Goal: Transaction & Acquisition: Book appointment/travel/reservation

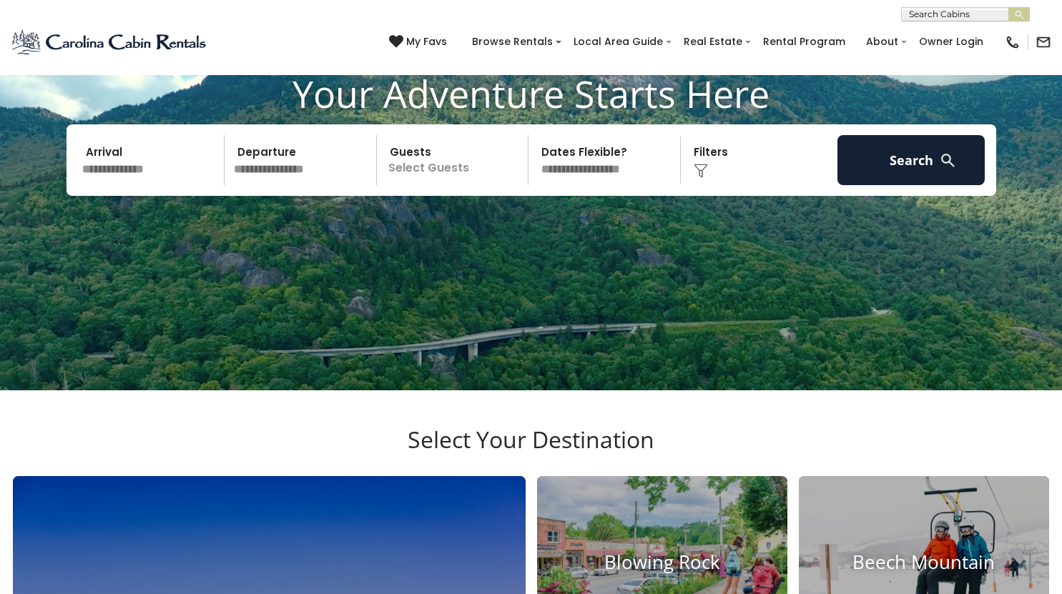
scroll to position [104, 0]
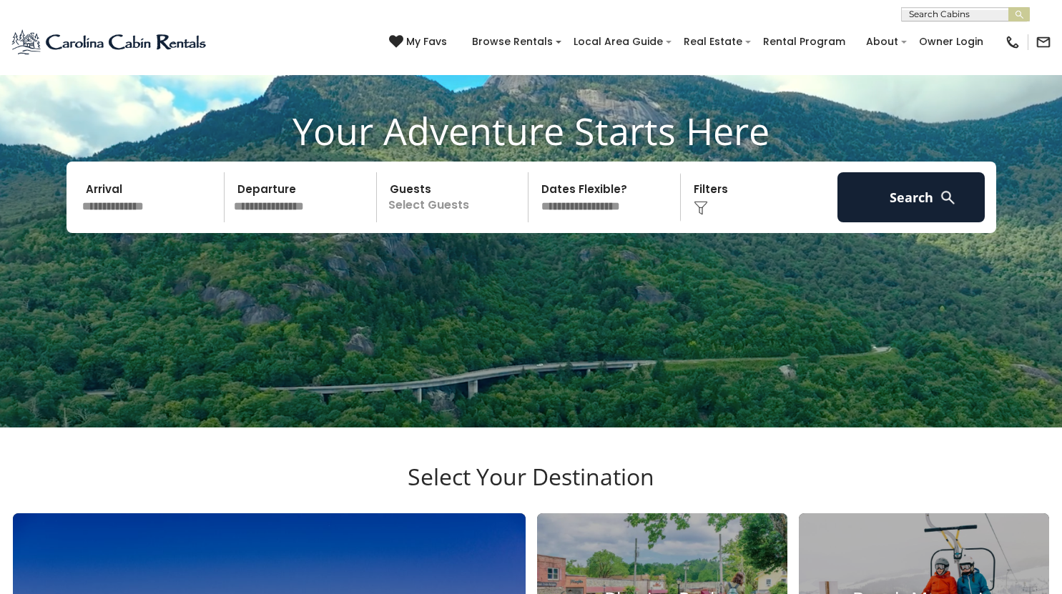
click at [165, 222] on input "text" at bounding box center [151, 197] width 148 height 50
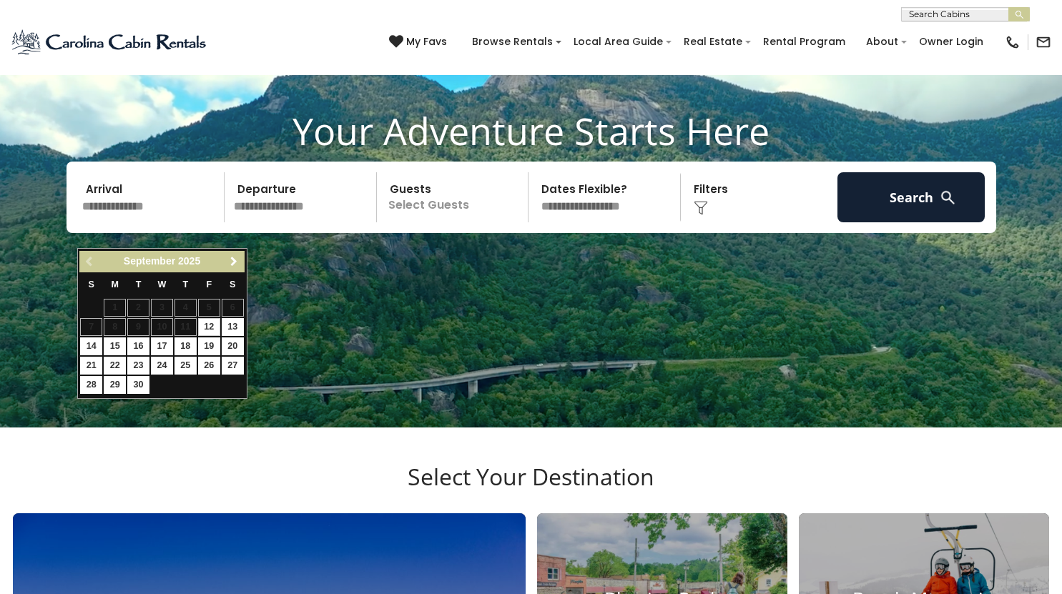
click at [236, 260] on span "Next" at bounding box center [233, 261] width 11 height 11
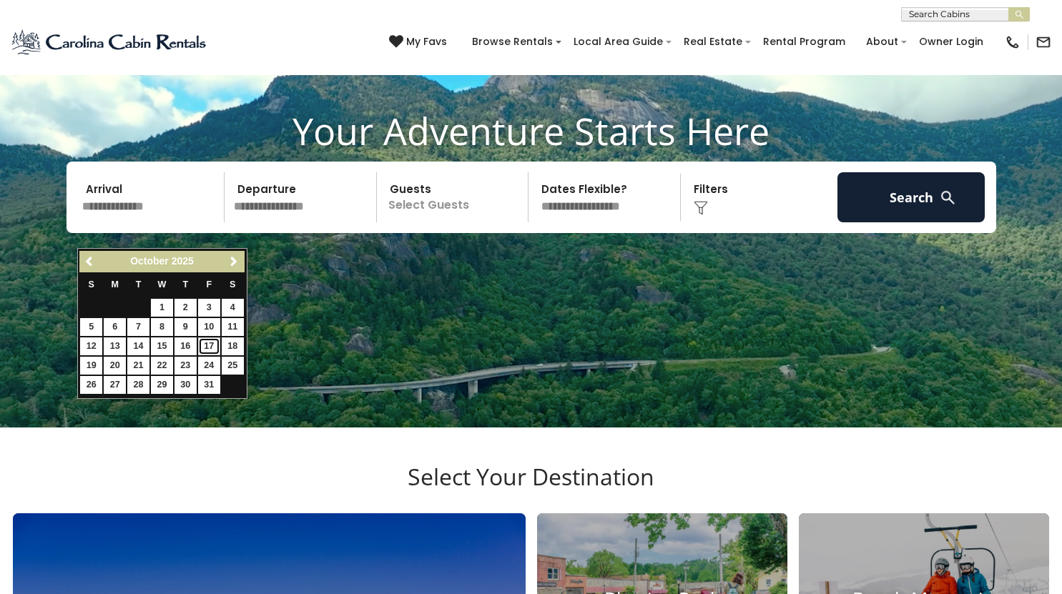
click at [212, 345] on link "17" at bounding box center [209, 346] width 22 height 18
type input "********"
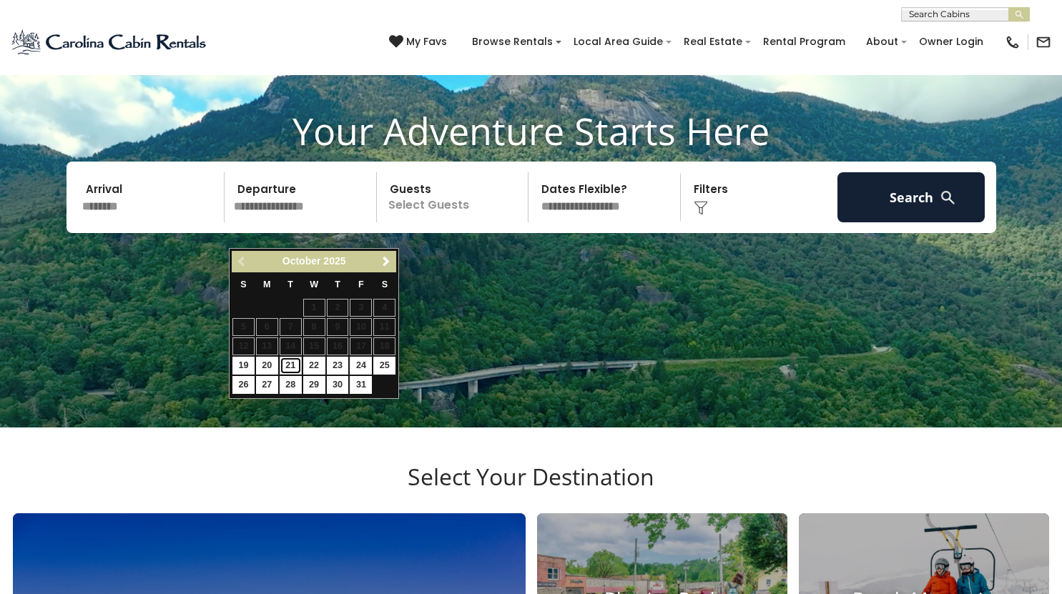
click at [285, 364] on link "21" at bounding box center [291, 366] width 22 height 18
type input "********"
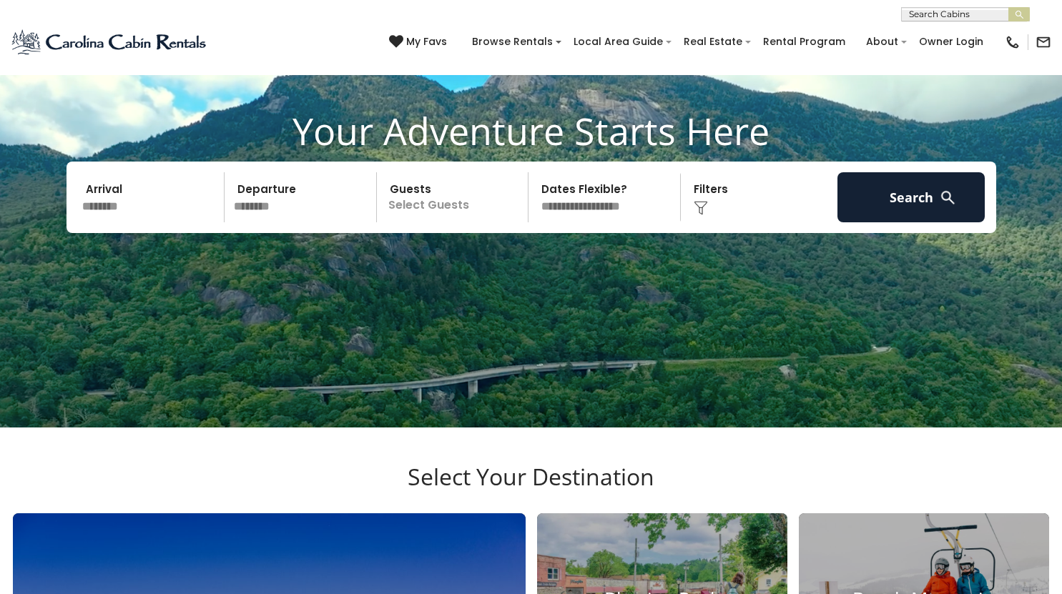
click at [437, 222] on p "Select Guests" at bounding box center [454, 197] width 147 height 50
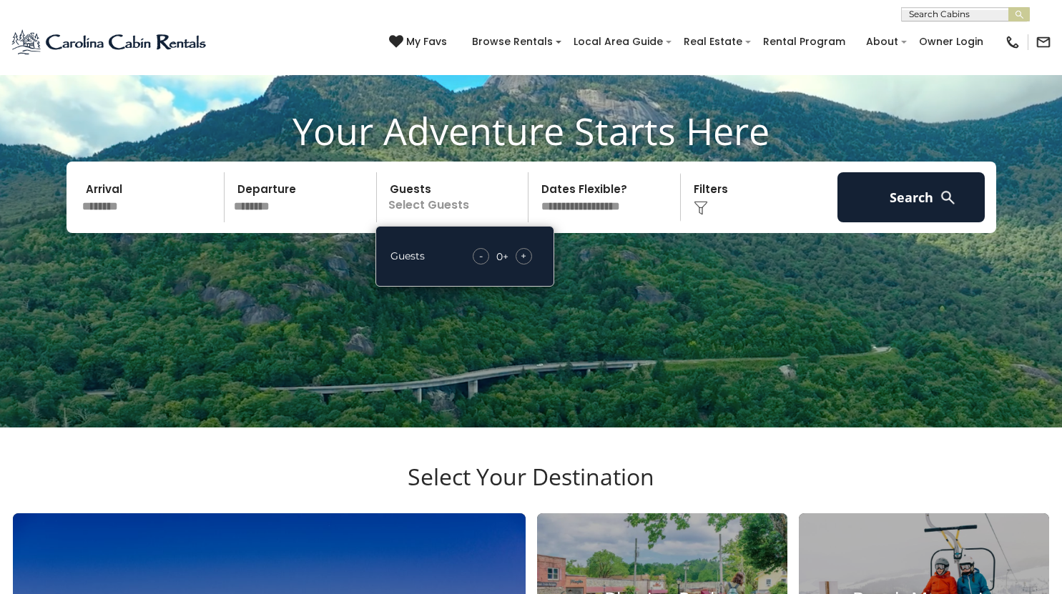
click at [520, 263] on span "+" at bounding box center [523, 256] width 6 height 14
click at [688, 327] on video at bounding box center [531, 161] width 1062 height 531
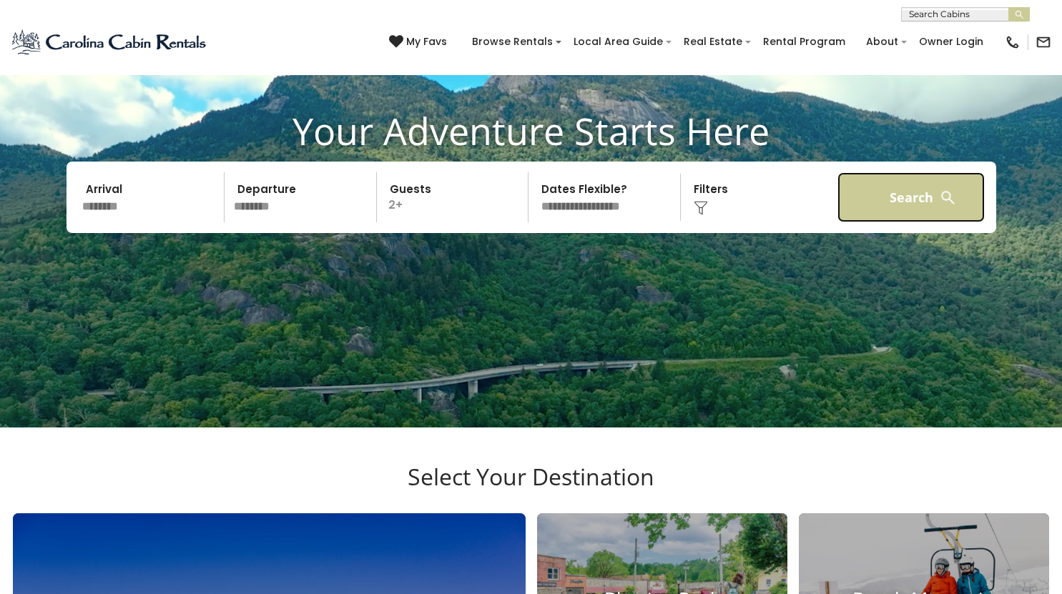
click at [902, 222] on button "Search" at bounding box center [911, 197] width 148 height 50
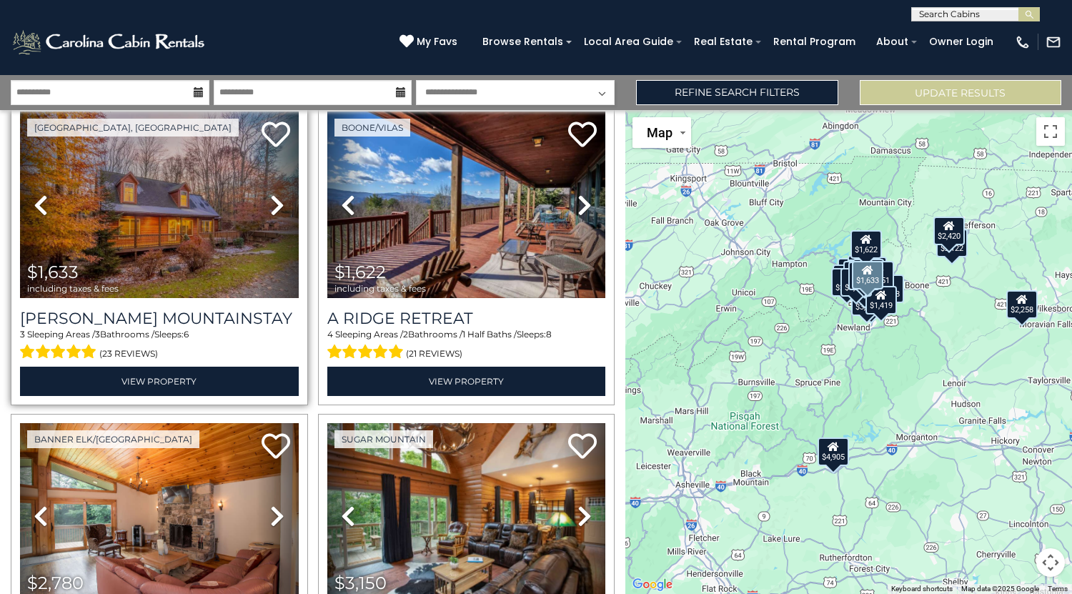
scroll to position [676, 0]
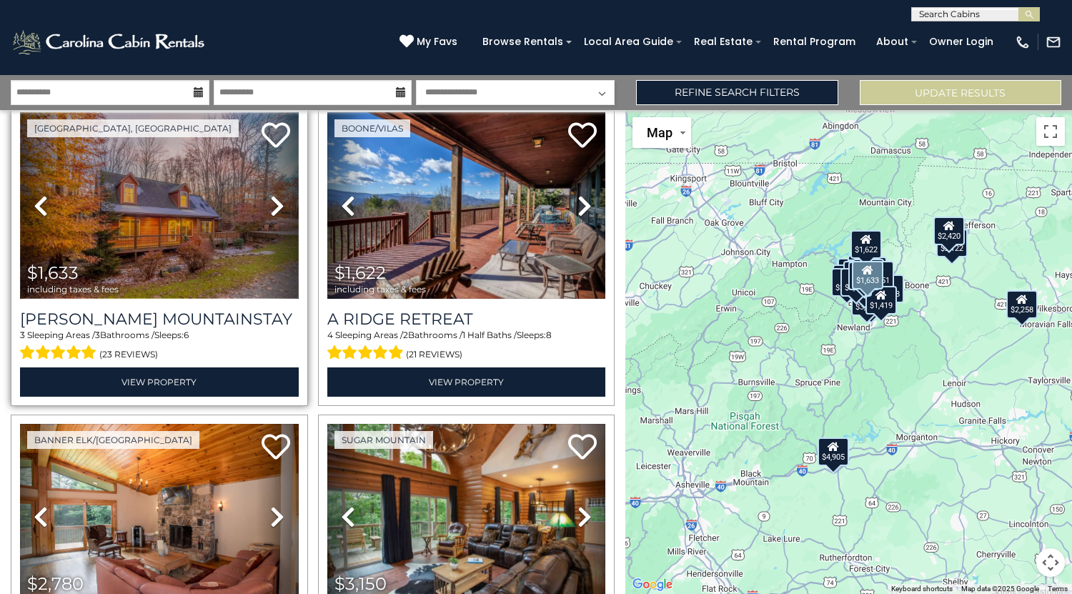
click at [193, 246] on img at bounding box center [159, 205] width 279 height 187
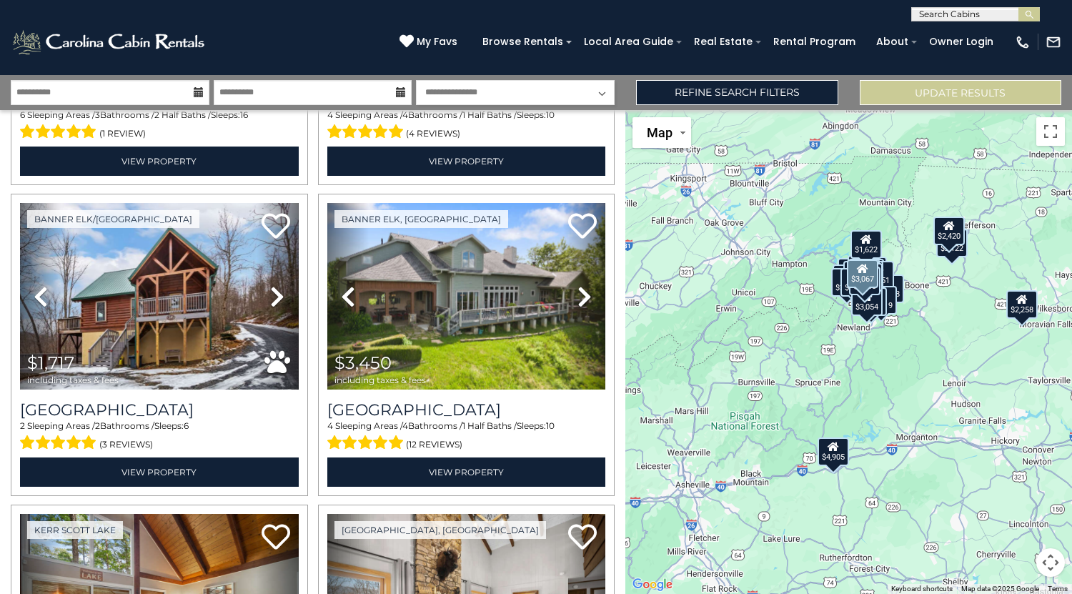
scroll to position [2764, 0]
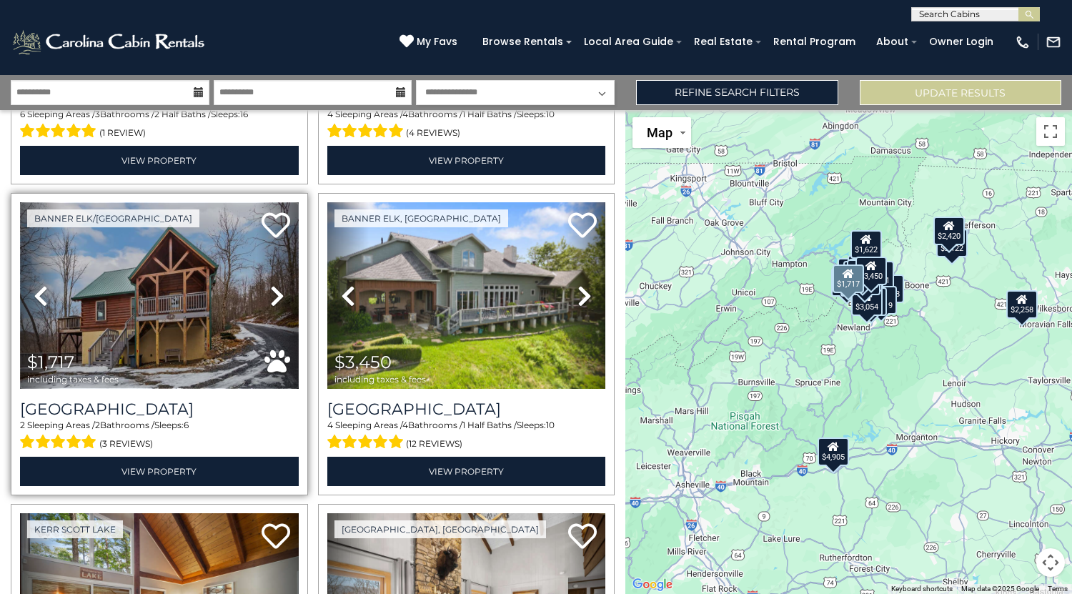
click at [167, 313] on img at bounding box center [159, 295] width 279 height 187
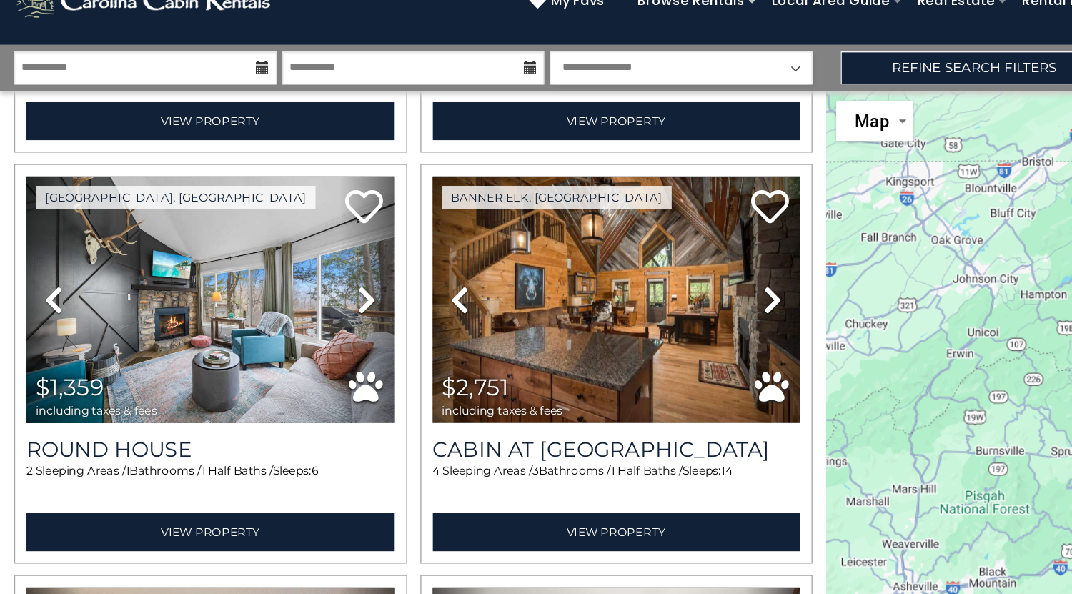
scroll to position [4038, 0]
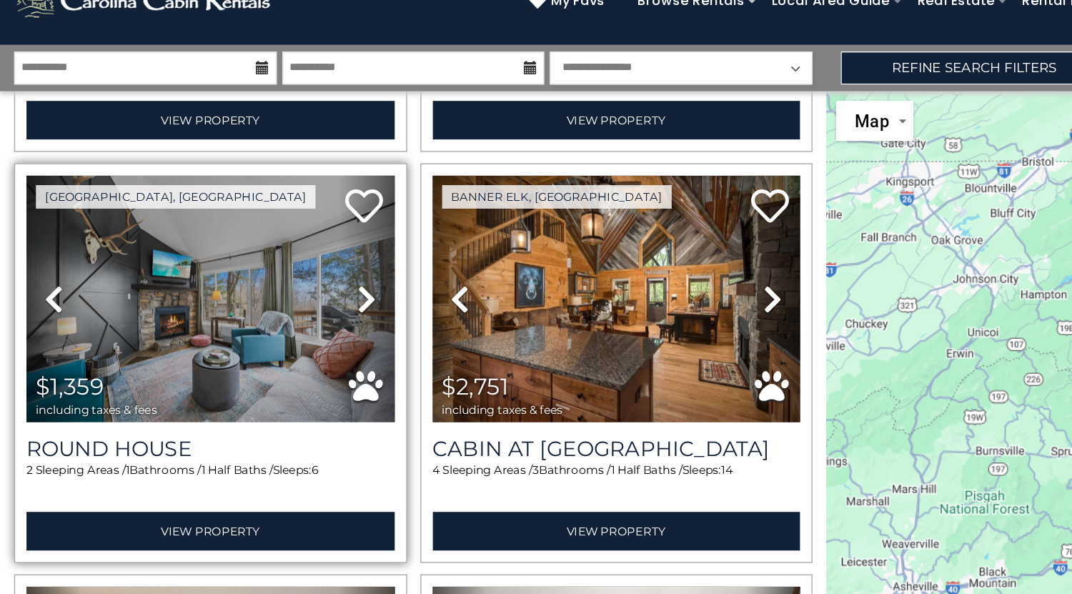
click at [279, 256] on icon at bounding box center [277, 267] width 14 height 23
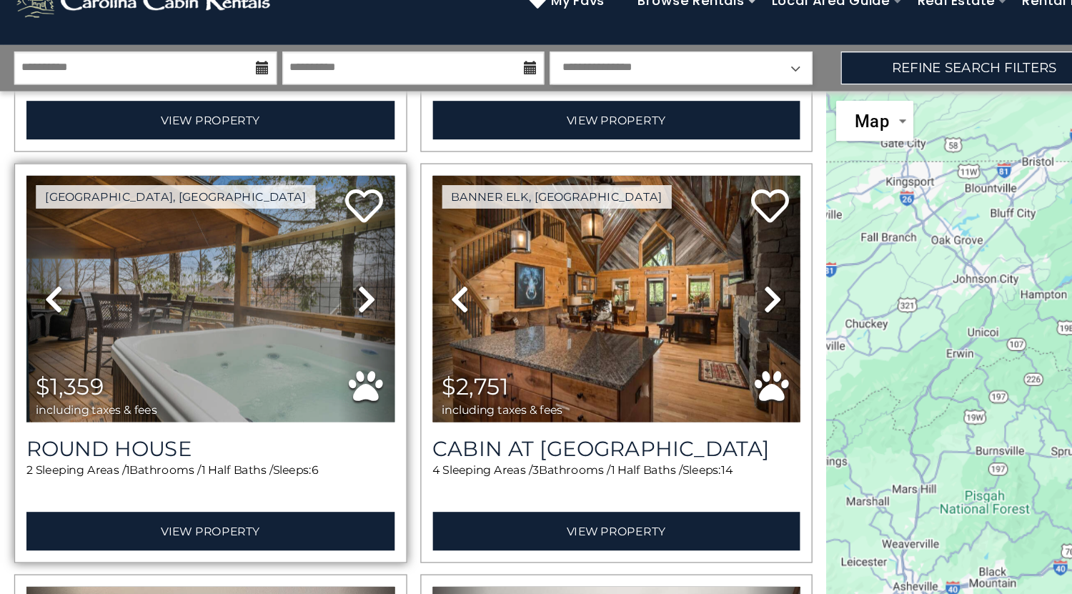
click at [279, 256] on icon at bounding box center [277, 267] width 14 height 23
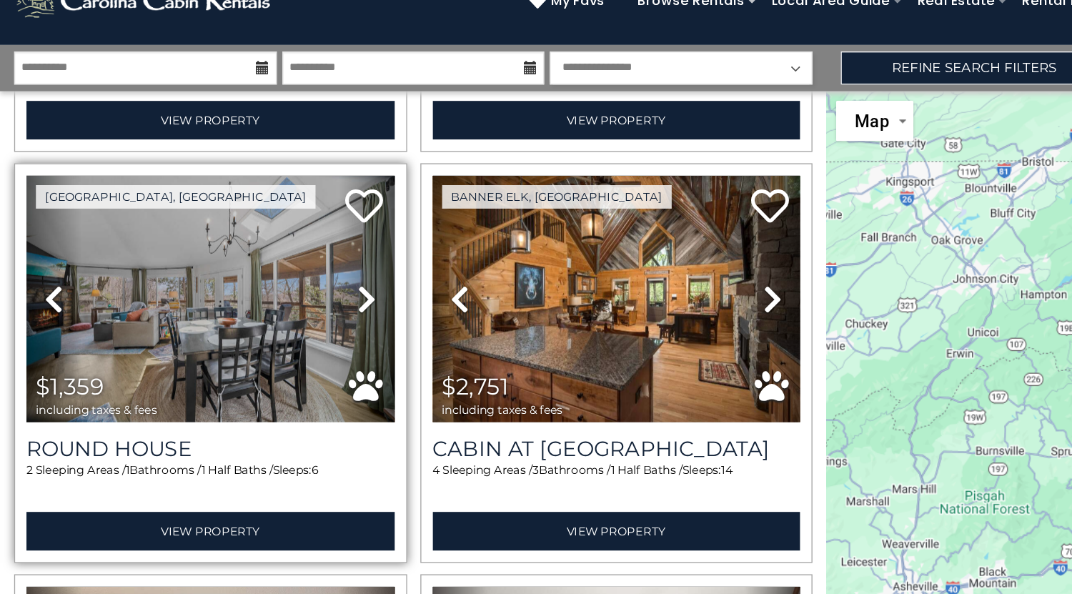
click at [279, 256] on icon at bounding box center [277, 267] width 14 height 23
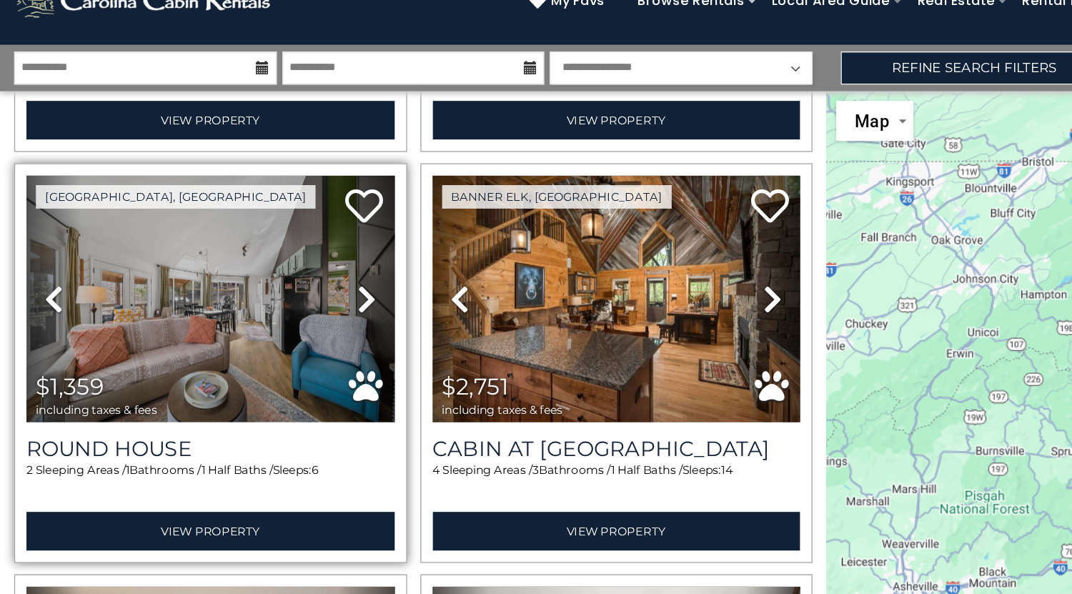
click at [279, 256] on icon at bounding box center [277, 267] width 14 height 23
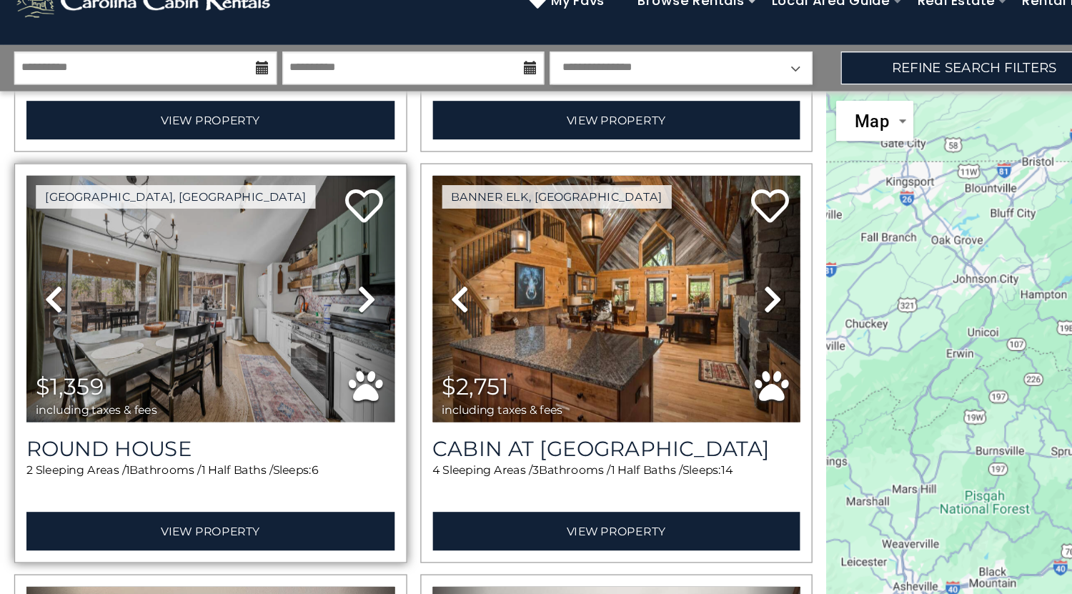
click at [279, 256] on icon at bounding box center [277, 267] width 14 height 23
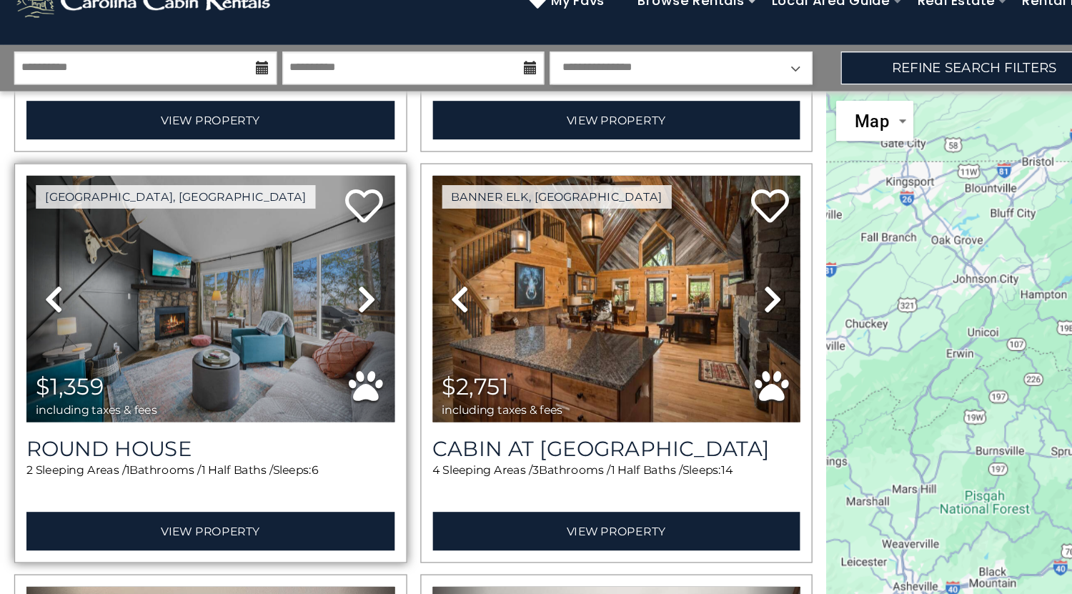
click at [279, 256] on icon at bounding box center [277, 267] width 14 height 23
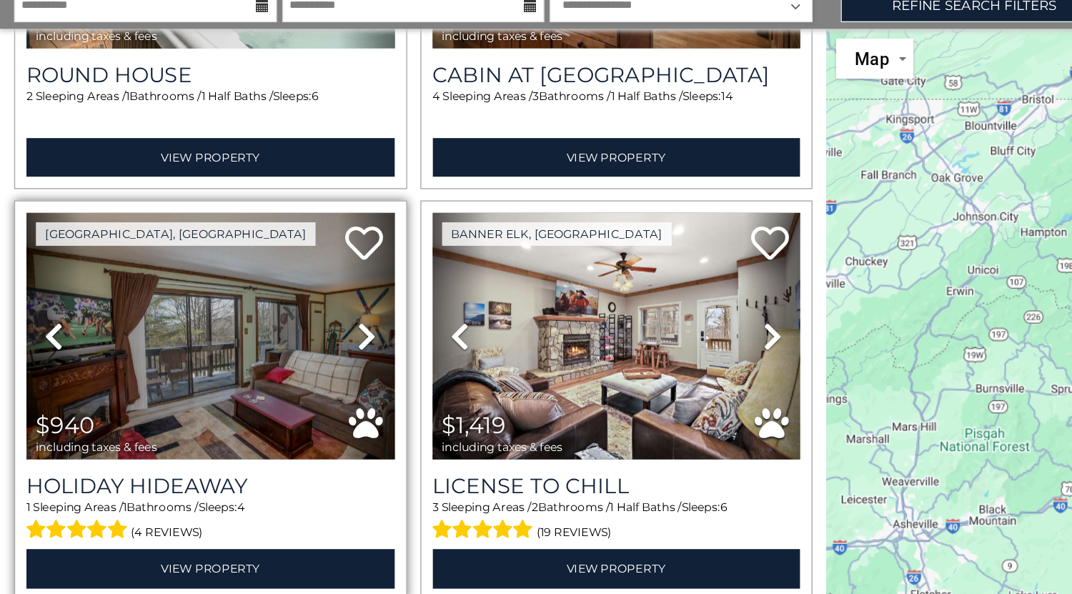
scroll to position [0, 0]
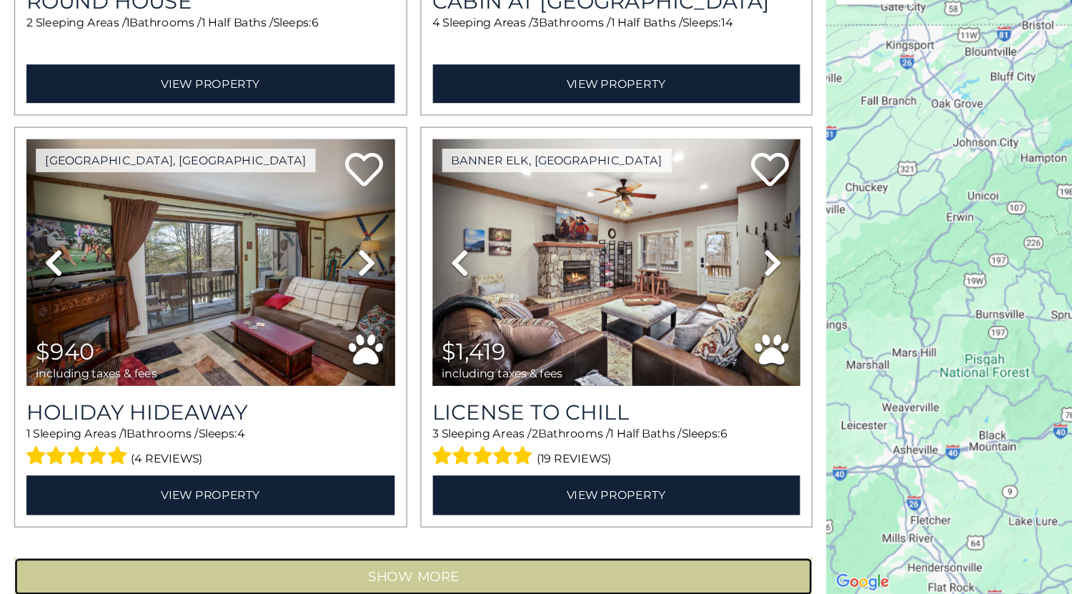
click at [227, 566] on button "Show More" at bounding box center [313, 580] width 604 height 29
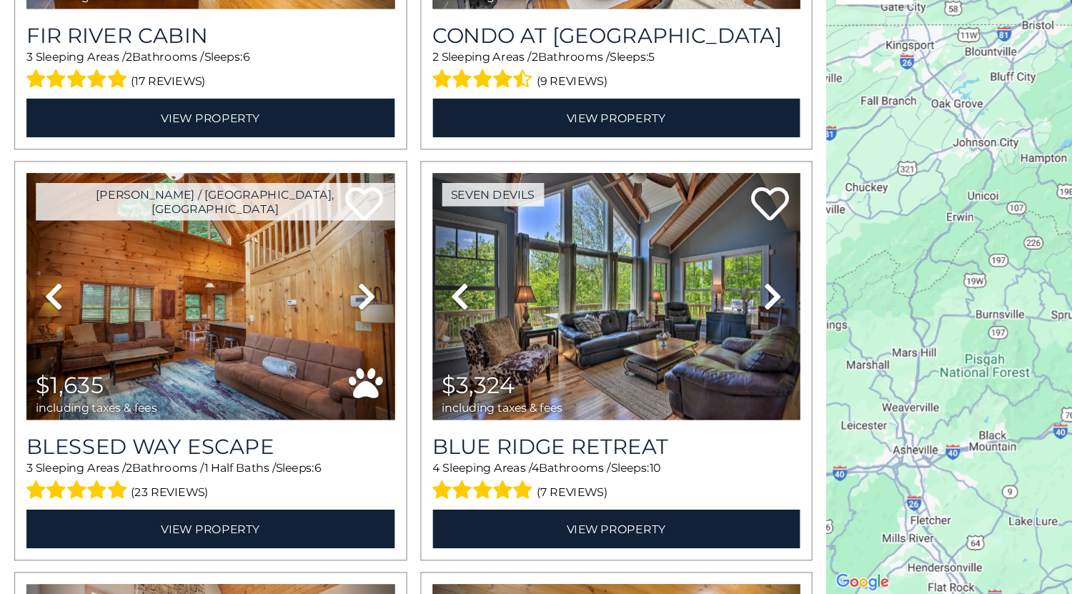
scroll to position [6736, 0]
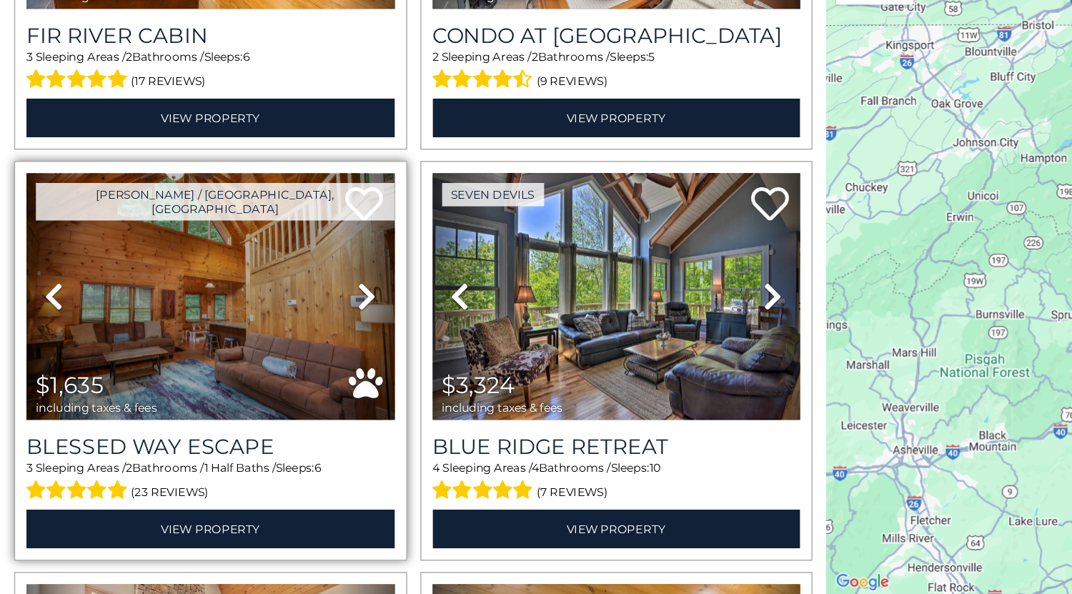
click at [270, 357] on icon at bounding box center [277, 368] width 14 height 23
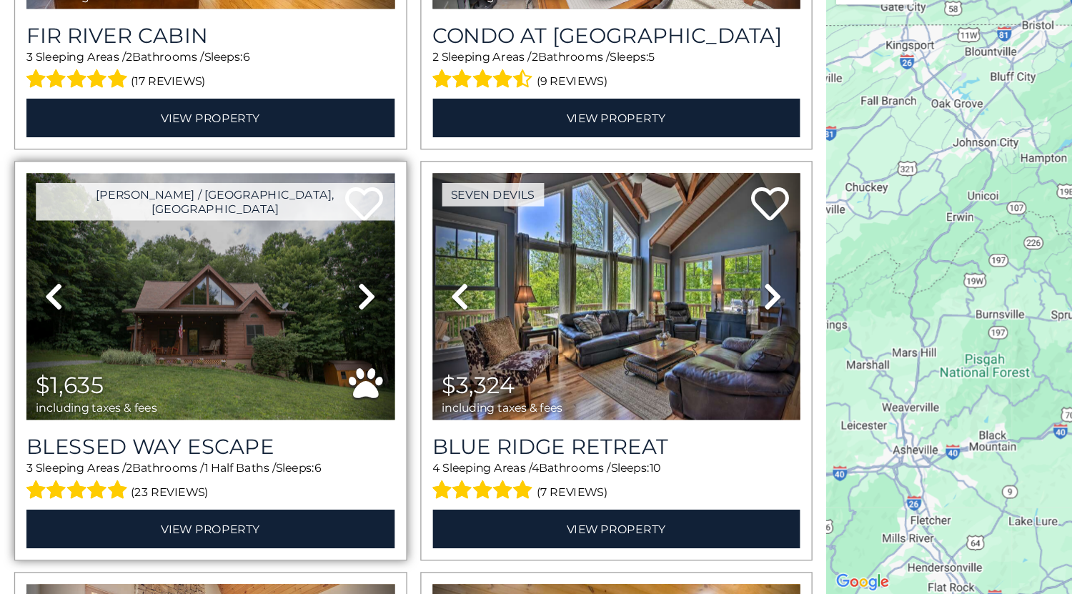
click at [270, 357] on icon at bounding box center [277, 368] width 14 height 23
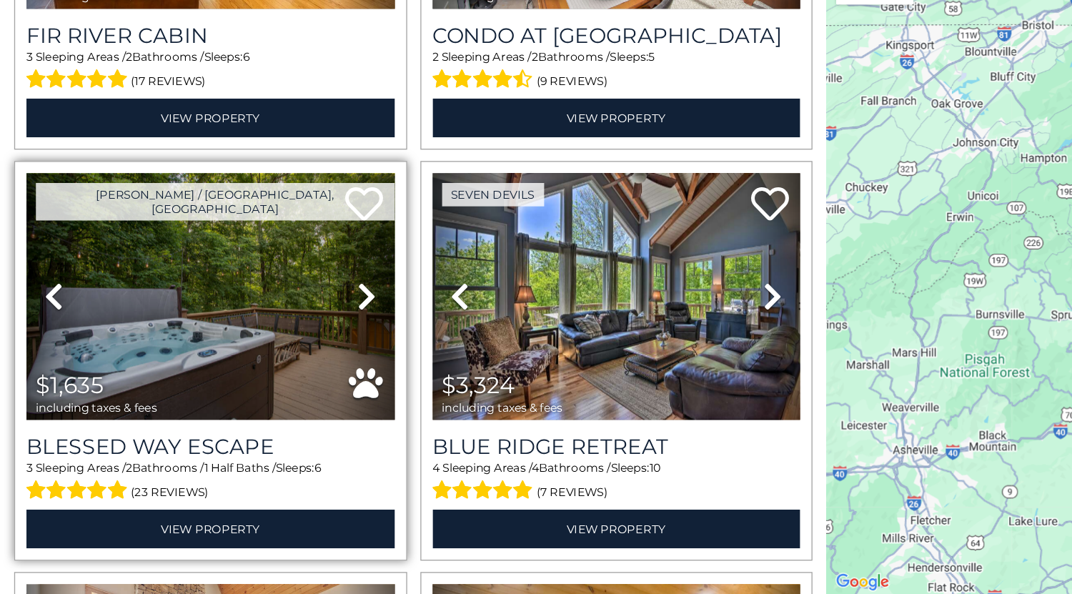
click at [270, 357] on icon at bounding box center [277, 368] width 14 height 23
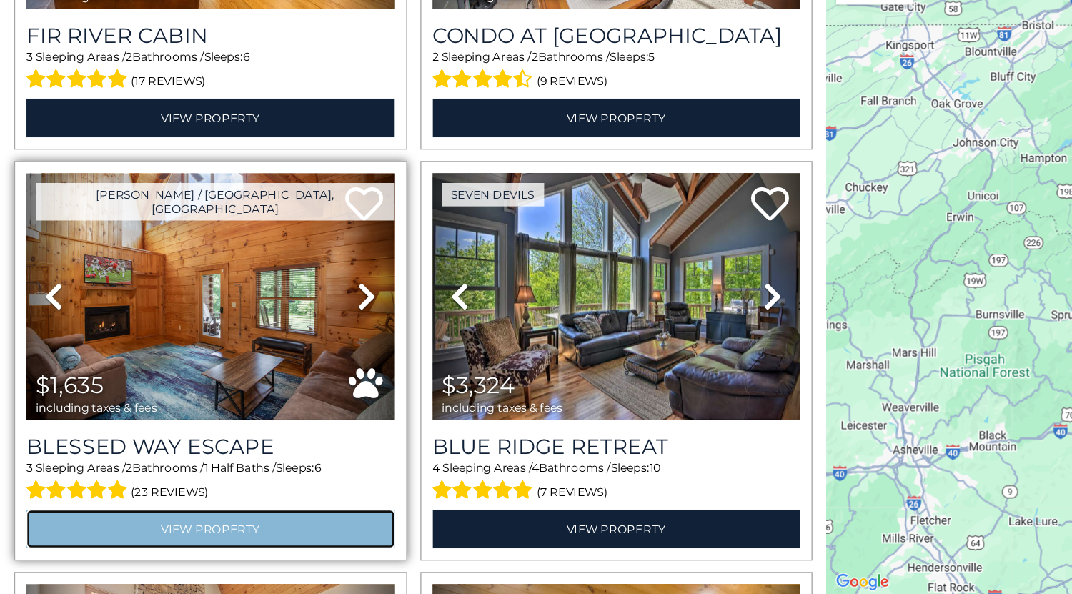
click at [160, 530] on link "View Property" at bounding box center [159, 544] width 279 height 29
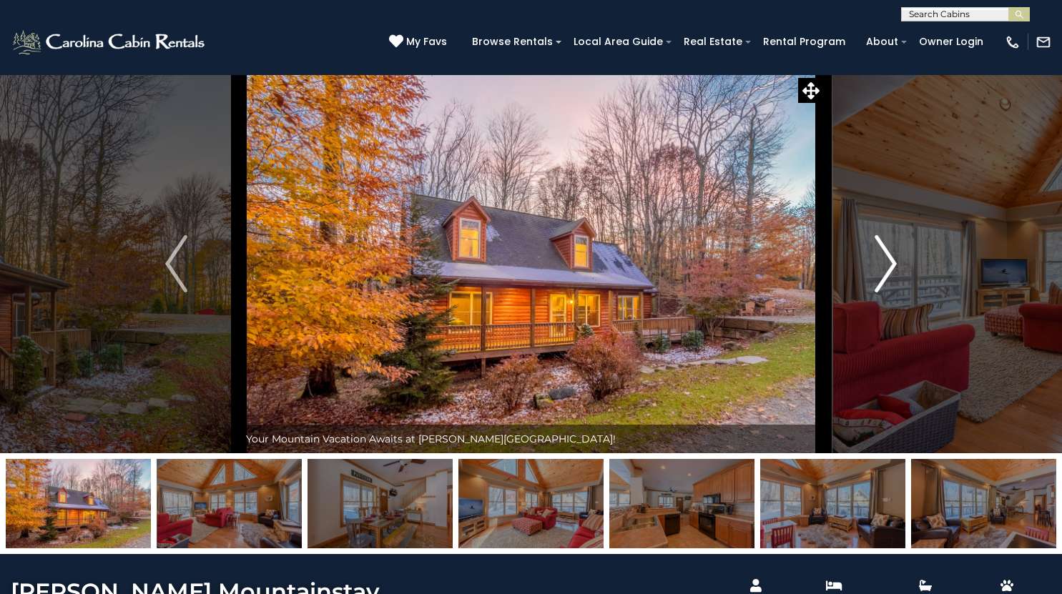
click at [890, 261] on img "Next" at bounding box center [884, 263] width 21 height 57
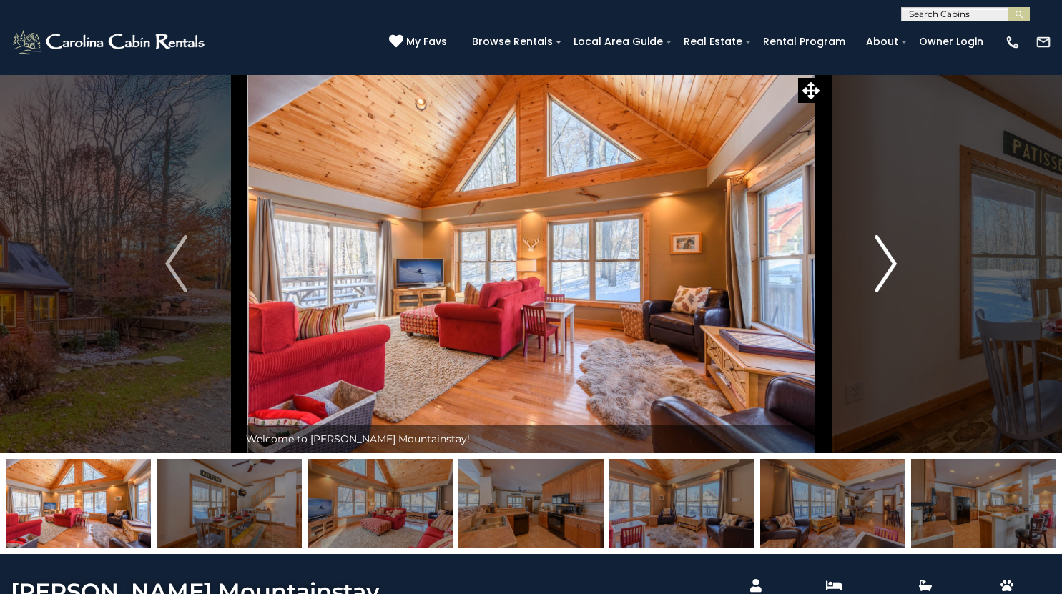
click at [890, 261] on img "Next" at bounding box center [884, 263] width 21 height 57
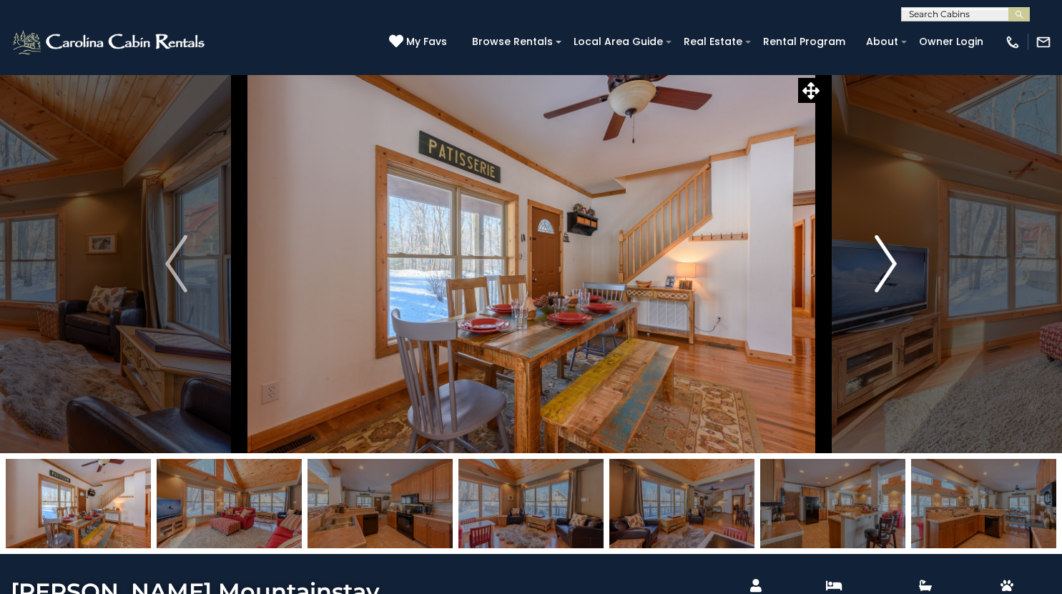
click at [890, 261] on img "Next" at bounding box center [884, 263] width 21 height 57
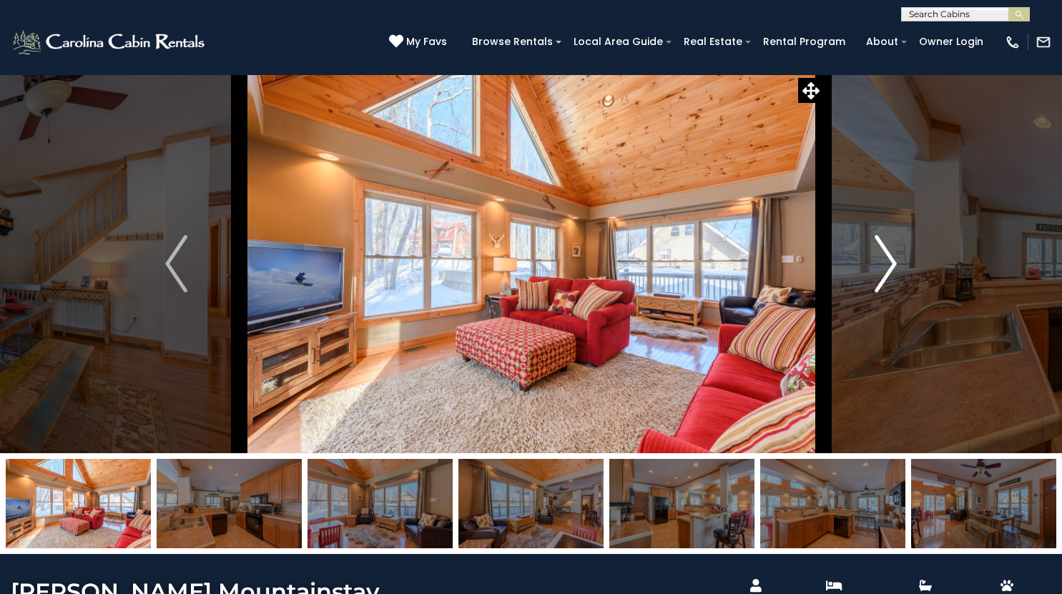
click at [890, 261] on img "Next" at bounding box center [884, 263] width 21 height 57
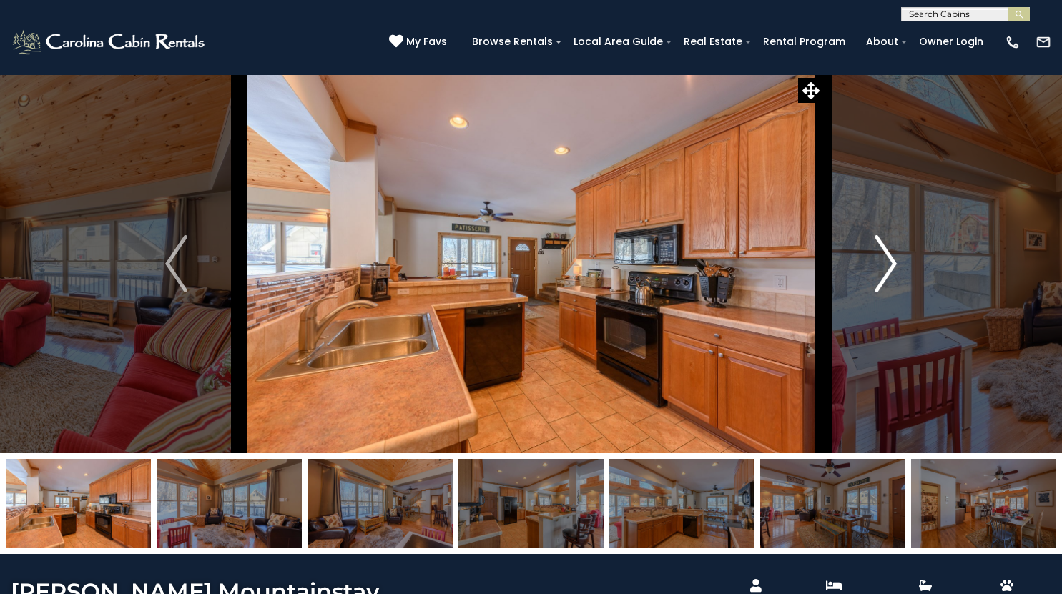
click at [890, 261] on img "Next" at bounding box center [884, 263] width 21 height 57
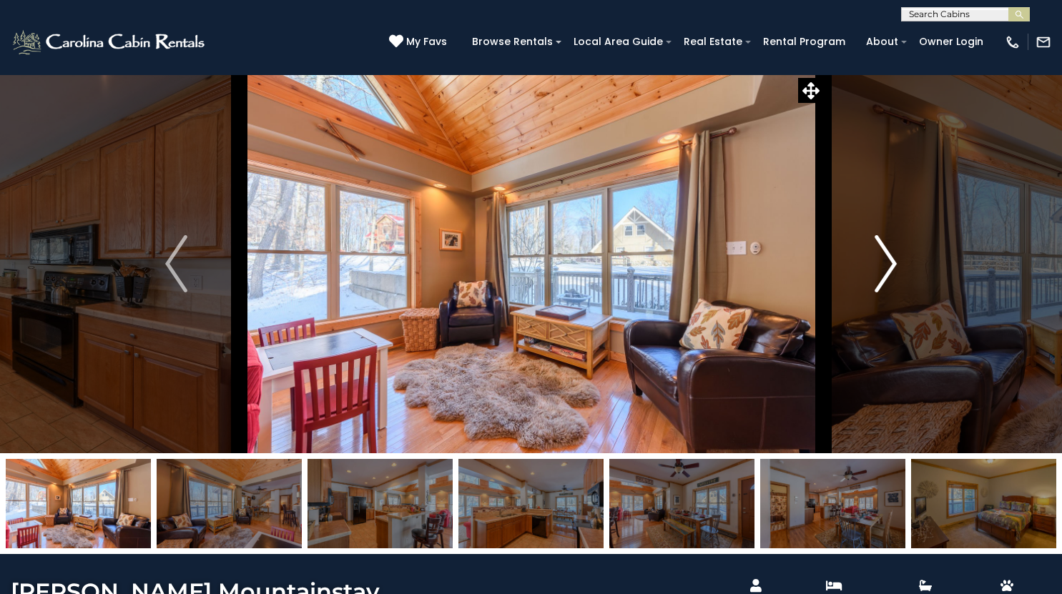
click at [890, 261] on img "Next" at bounding box center [884, 263] width 21 height 57
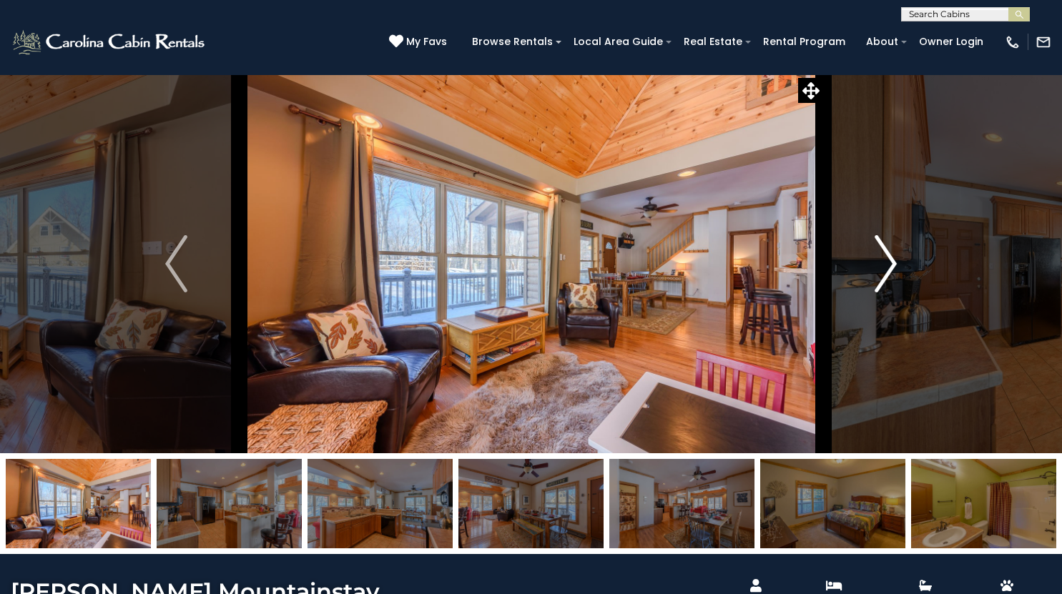
click at [890, 261] on img "Next" at bounding box center [884, 263] width 21 height 57
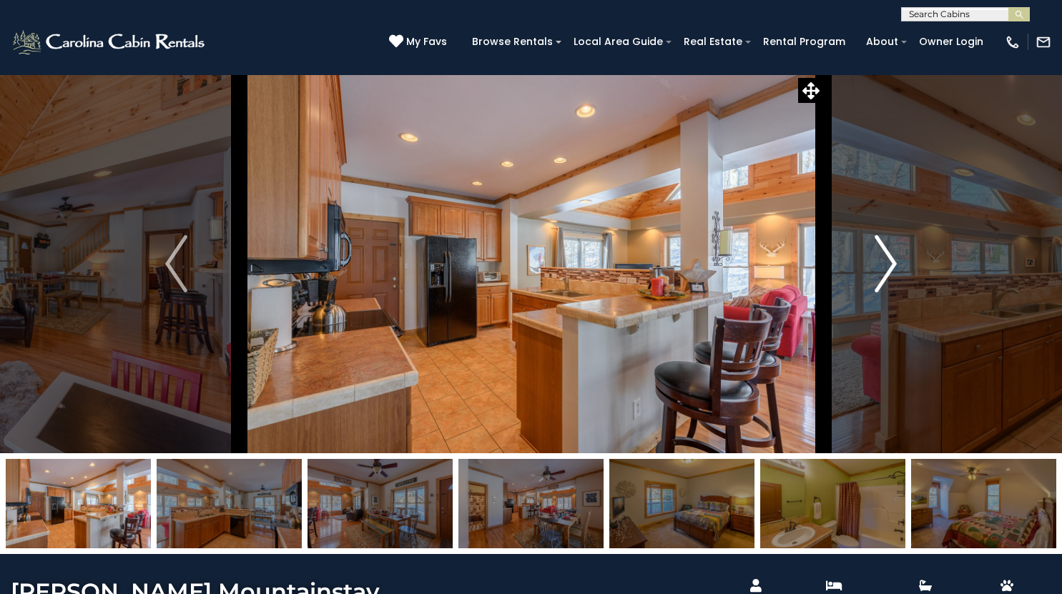
click at [890, 261] on img "Next" at bounding box center [884, 263] width 21 height 57
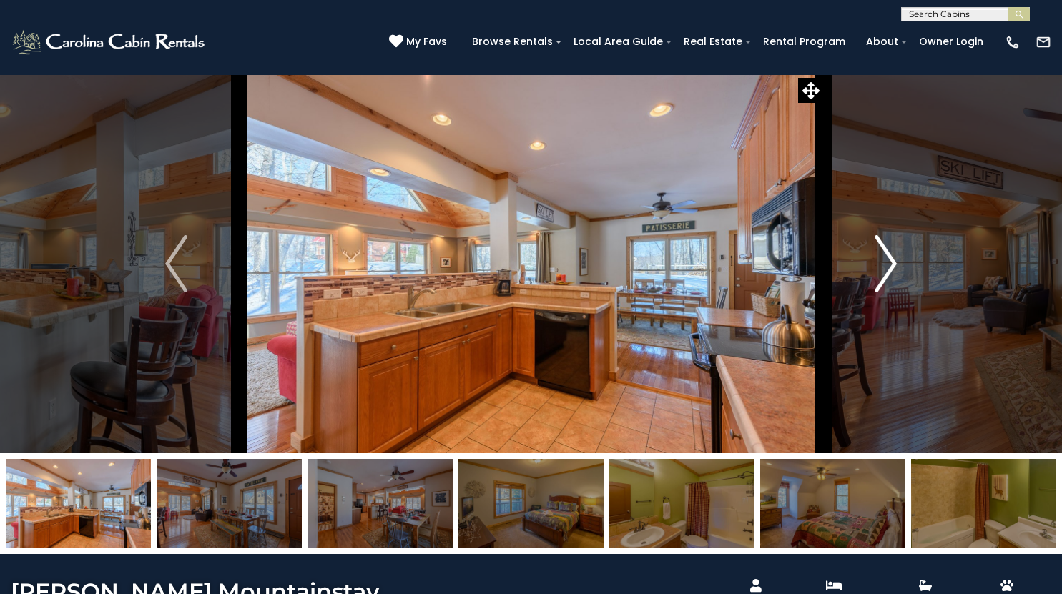
click at [890, 261] on img "Next" at bounding box center [884, 263] width 21 height 57
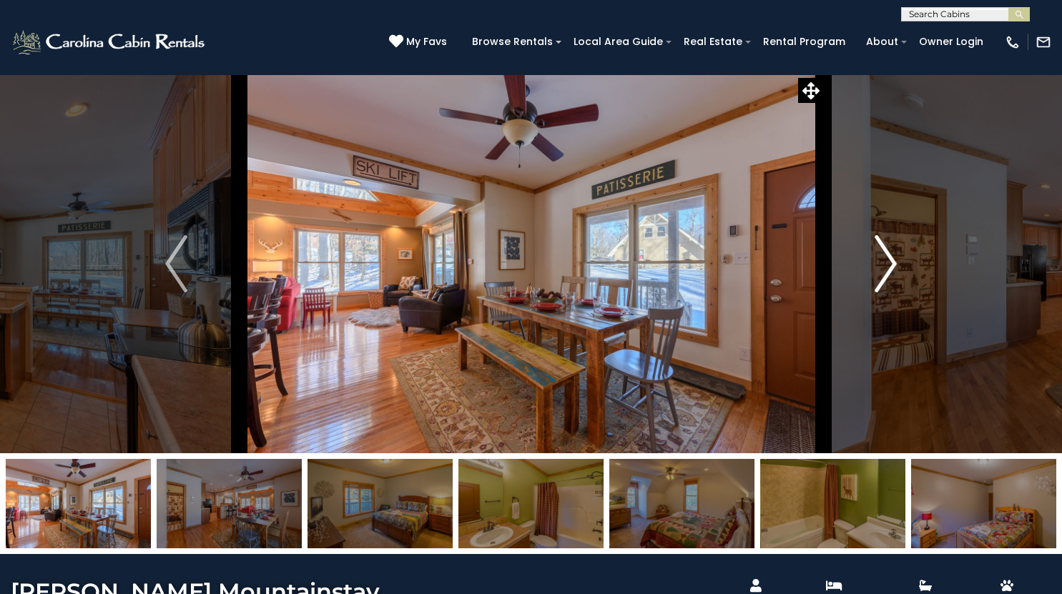
click at [889, 258] on img "Next" at bounding box center [884, 263] width 21 height 57
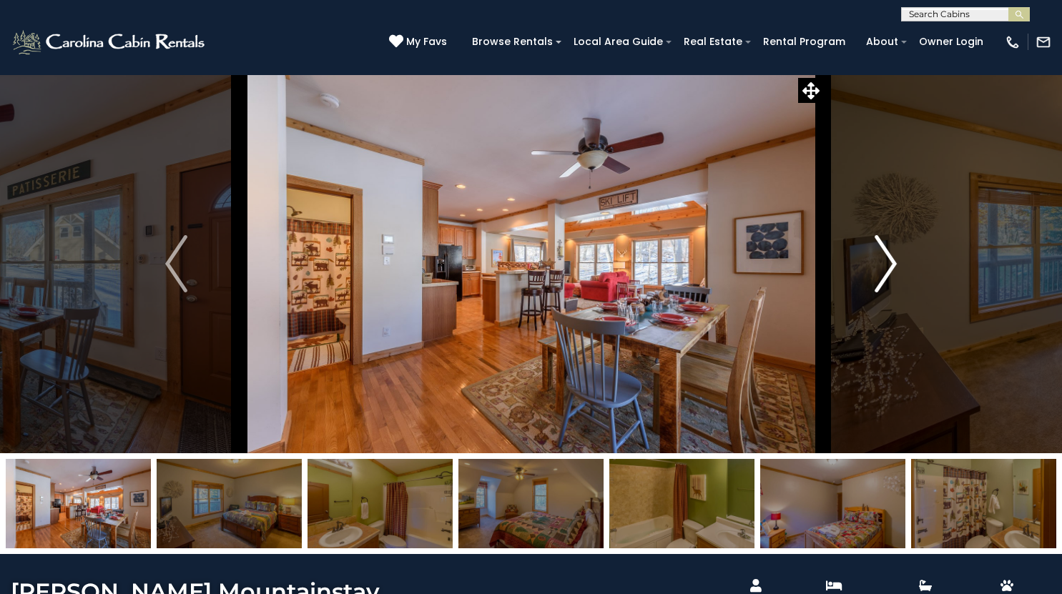
click at [889, 258] on img "Next" at bounding box center [884, 263] width 21 height 57
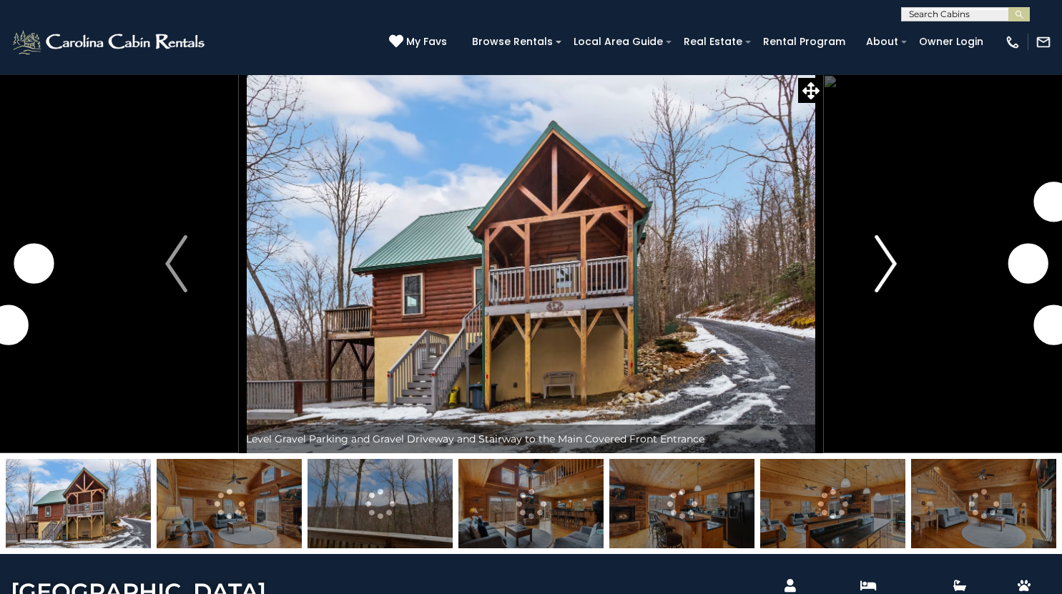
click at [875, 287] on img "Next" at bounding box center [884, 263] width 21 height 57
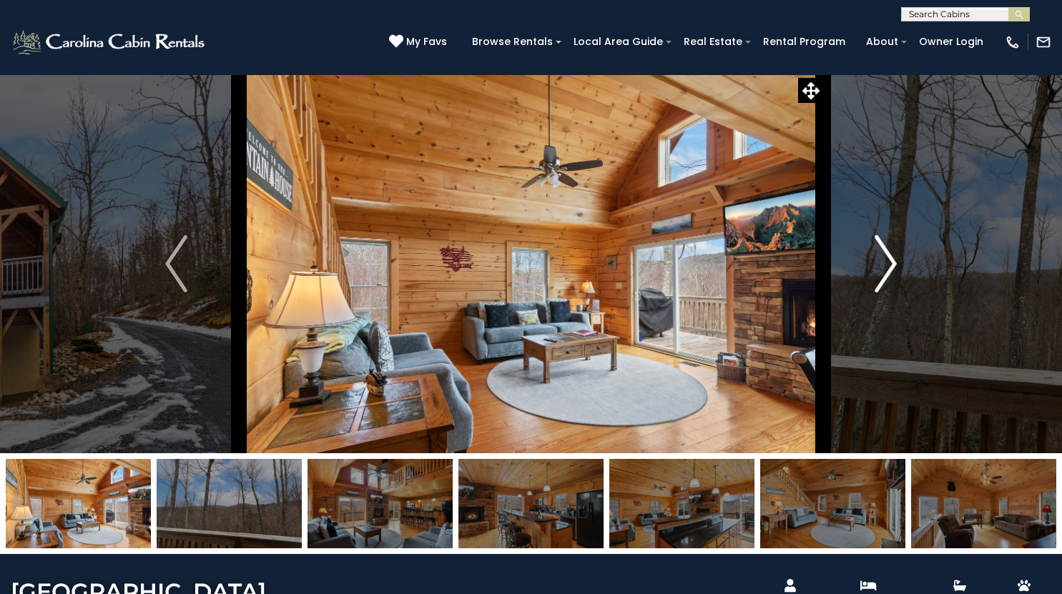
click at [875, 287] on img "Next" at bounding box center [884, 263] width 21 height 57
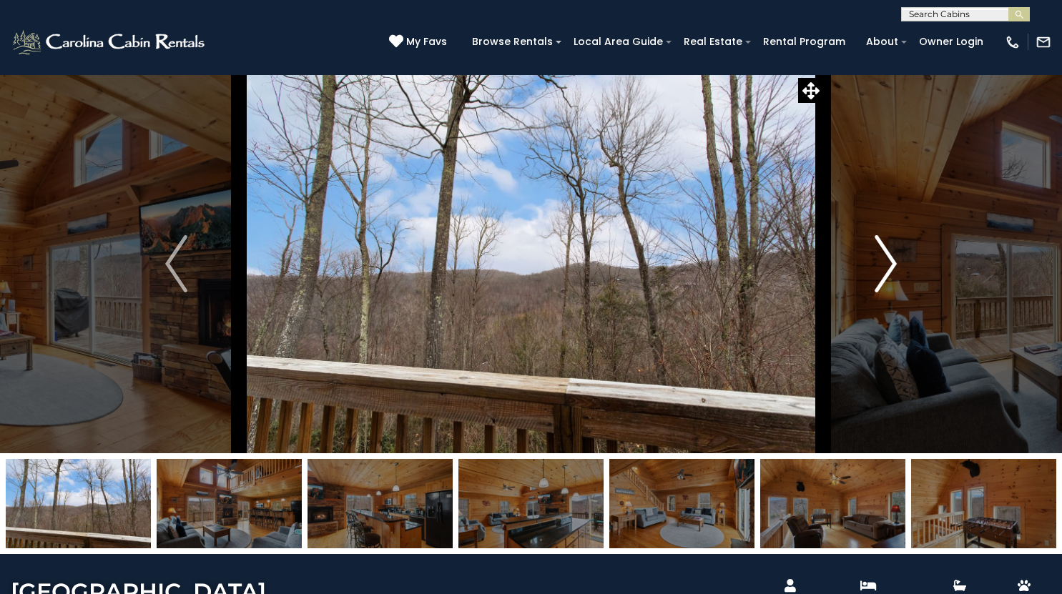
click at [875, 287] on img "Next" at bounding box center [884, 263] width 21 height 57
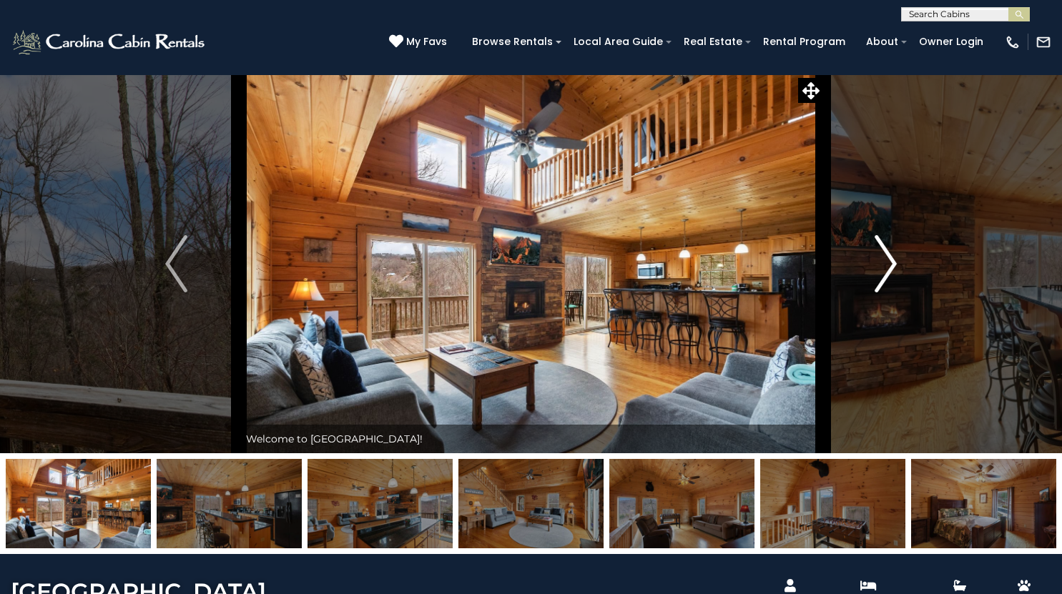
click at [875, 287] on img "Next" at bounding box center [884, 263] width 21 height 57
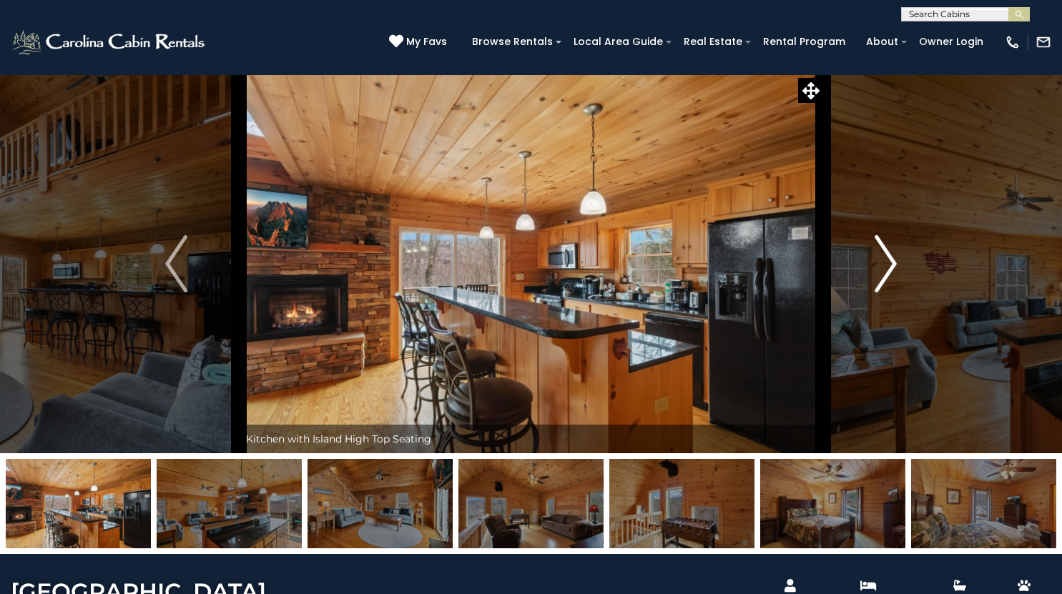
click at [875, 287] on img "Next" at bounding box center [884, 263] width 21 height 57
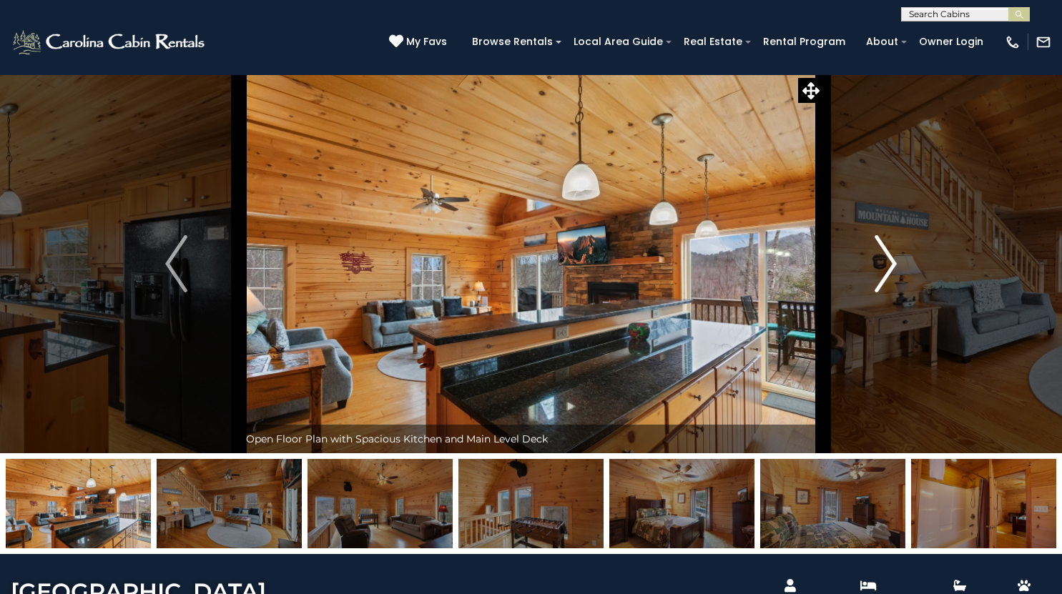
click at [875, 287] on img "Next" at bounding box center [884, 263] width 21 height 57
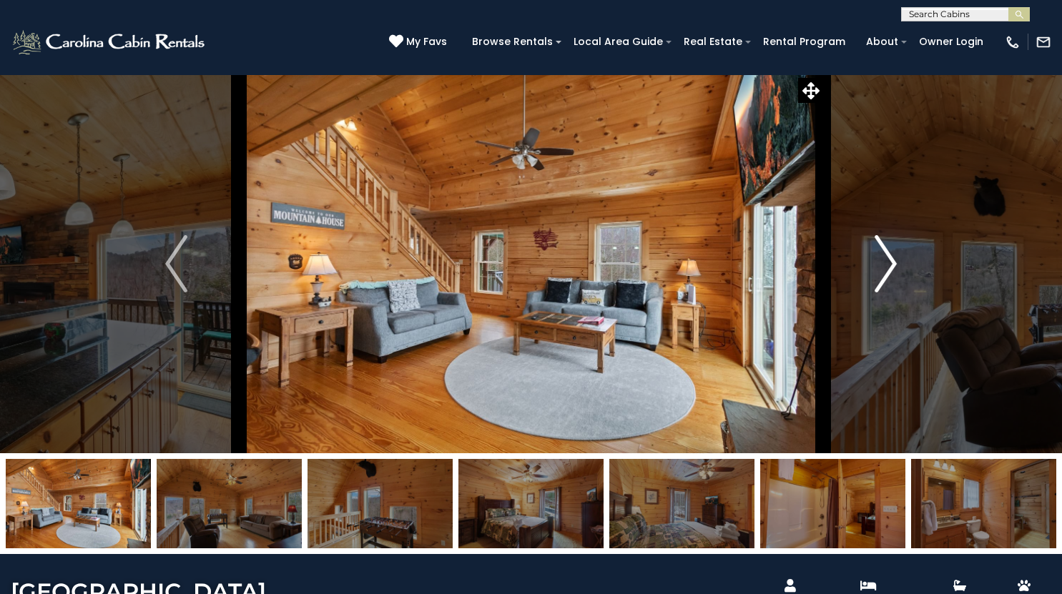
click at [875, 287] on img "Next" at bounding box center [884, 263] width 21 height 57
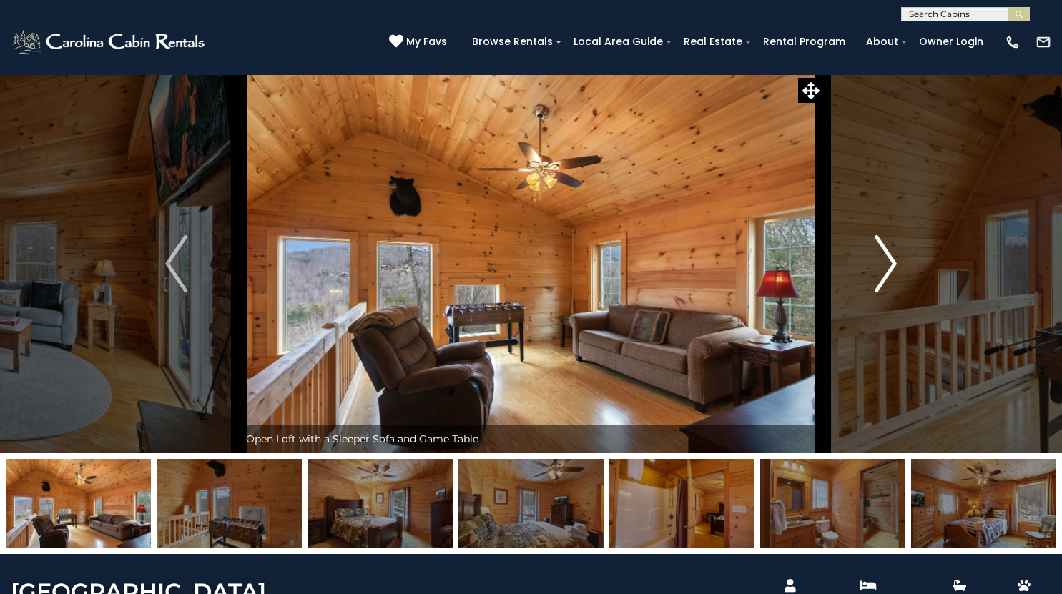
click at [875, 287] on img "Next" at bounding box center [884, 263] width 21 height 57
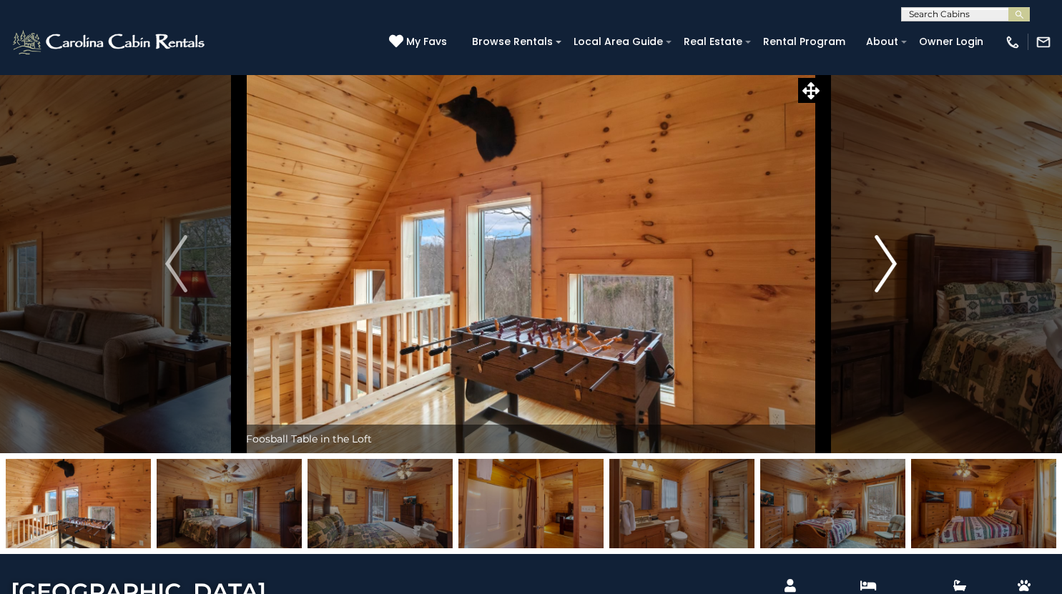
click at [875, 287] on img "Next" at bounding box center [884, 263] width 21 height 57
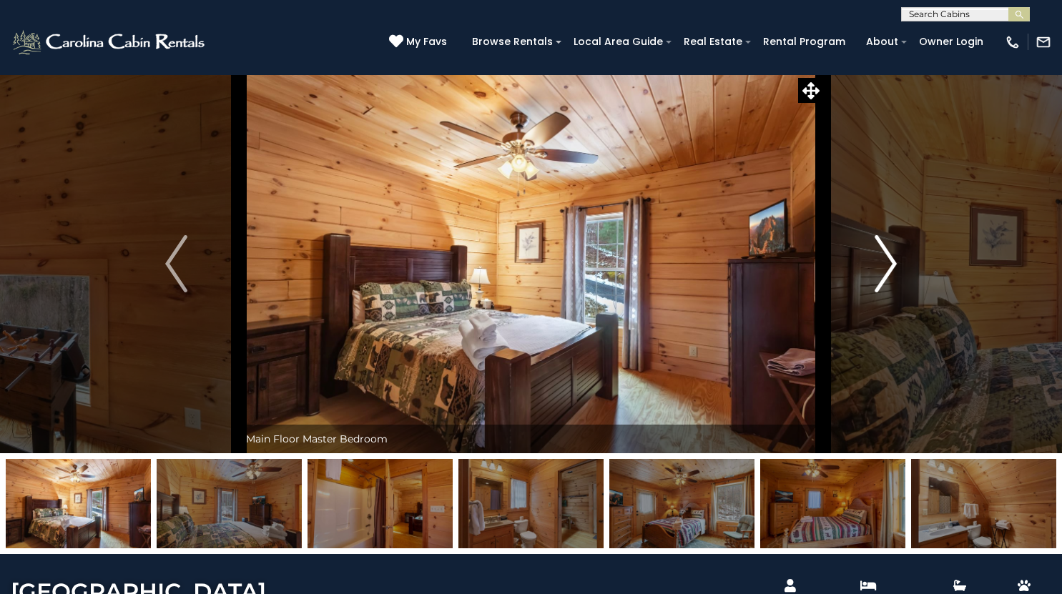
click at [875, 287] on img "Next" at bounding box center [884, 263] width 21 height 57
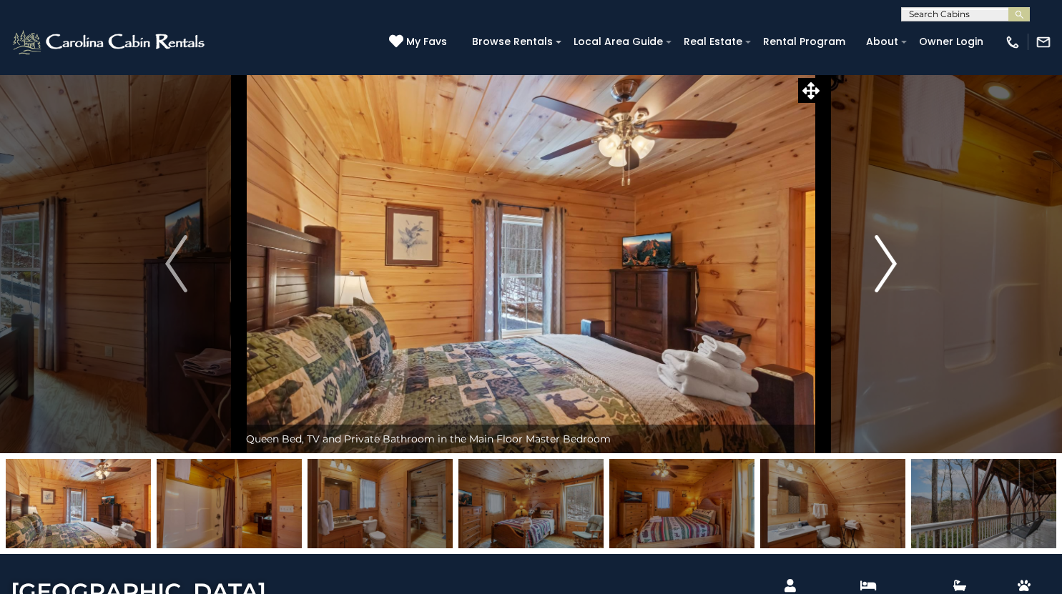
click at [875, 287] on img "Next" at bounding box center [884, 263] width 21 height 57
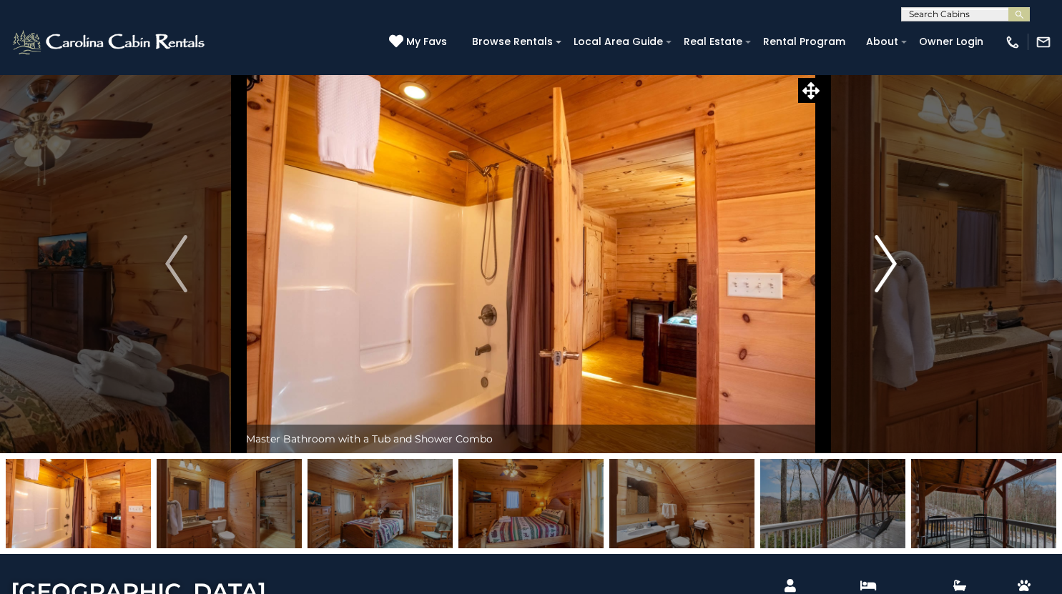
click at [875, 287] on img "Next" at bounding box center [884, 263] width 21 height 57
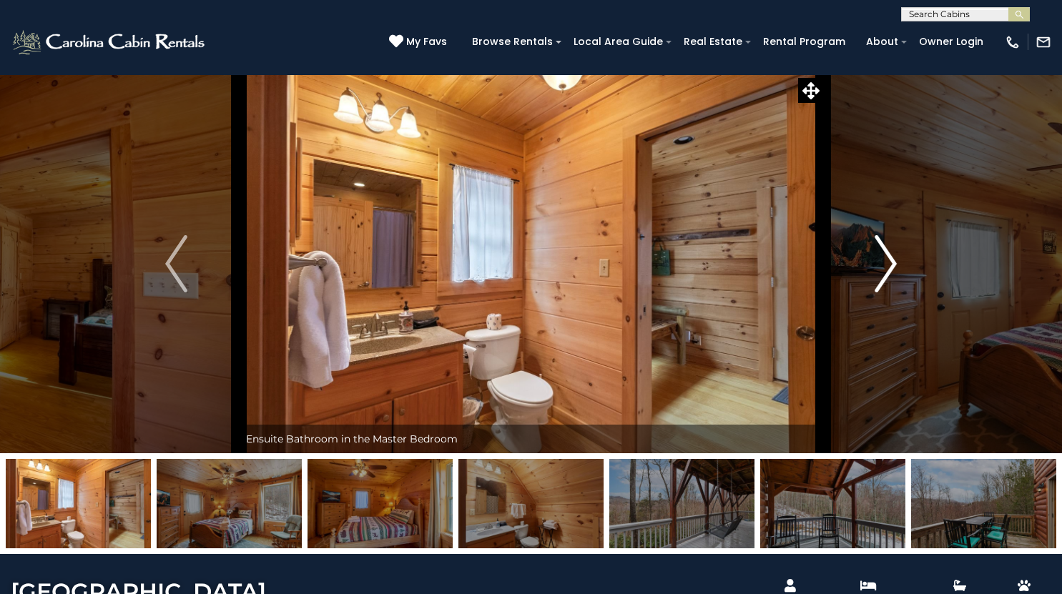
click at [875, 287] on img "Next" at bounding box center [884, 263] width 21 height 57
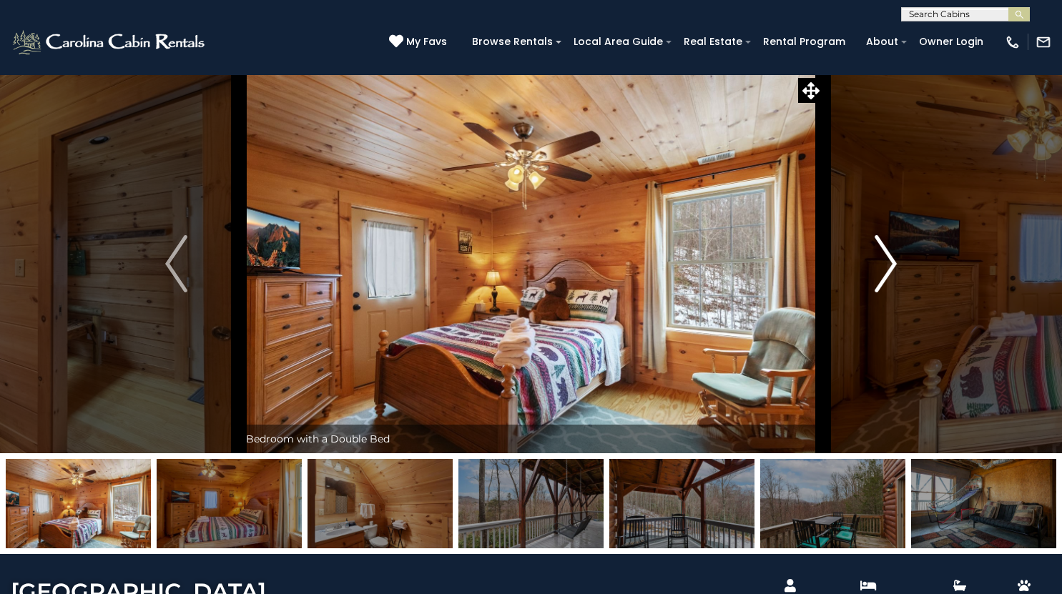
click at [875, 287] on img "Next" at bounding box center [884, 263] width 21 height 57
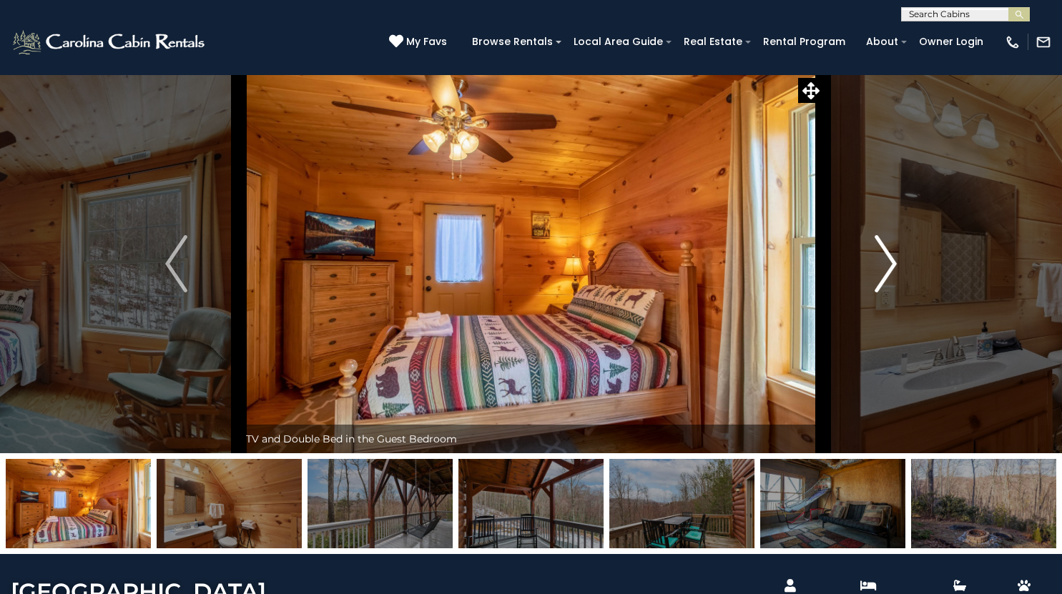
click at [869, 272] on button "Next" at bounding box center [885, 263] width 125 height 379
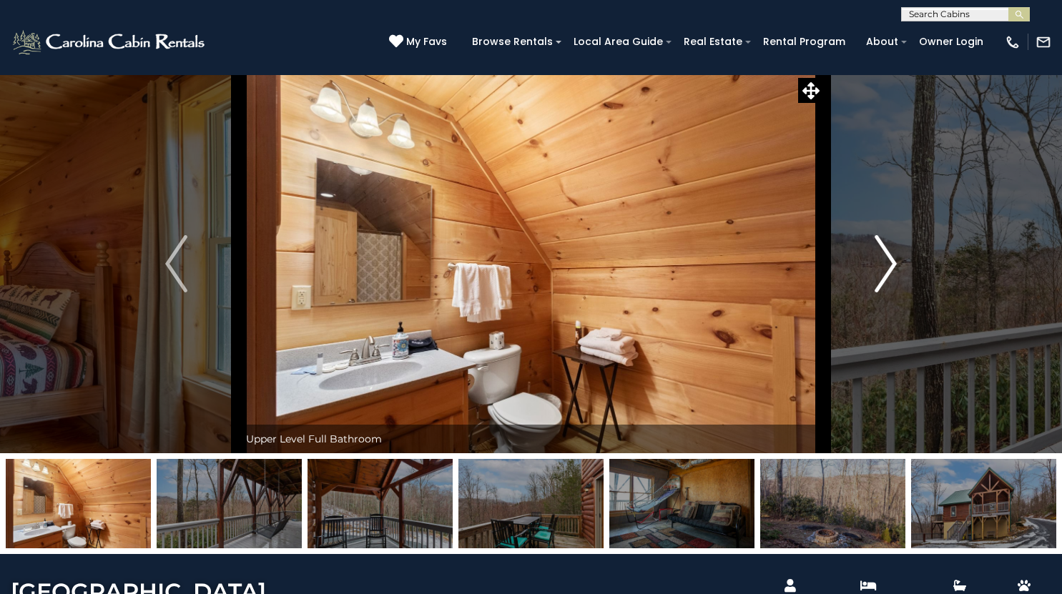
click at [869, 272] on button "Next" at bounding box center [885, 263] width 125 height 379
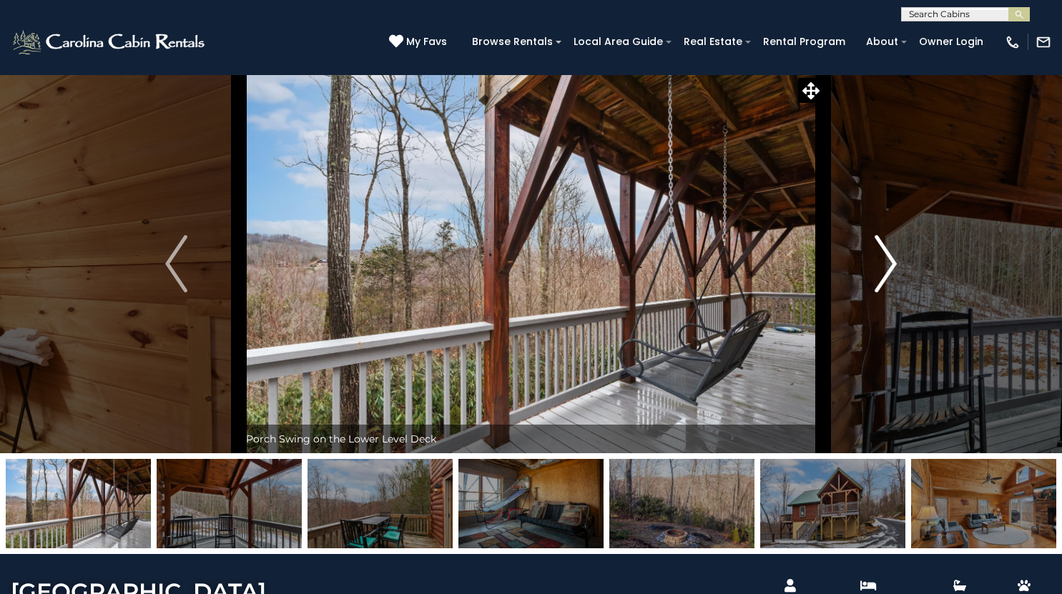
click at [869, 272] on button "Next" at bounding box center [885, 263] width 125 height 379
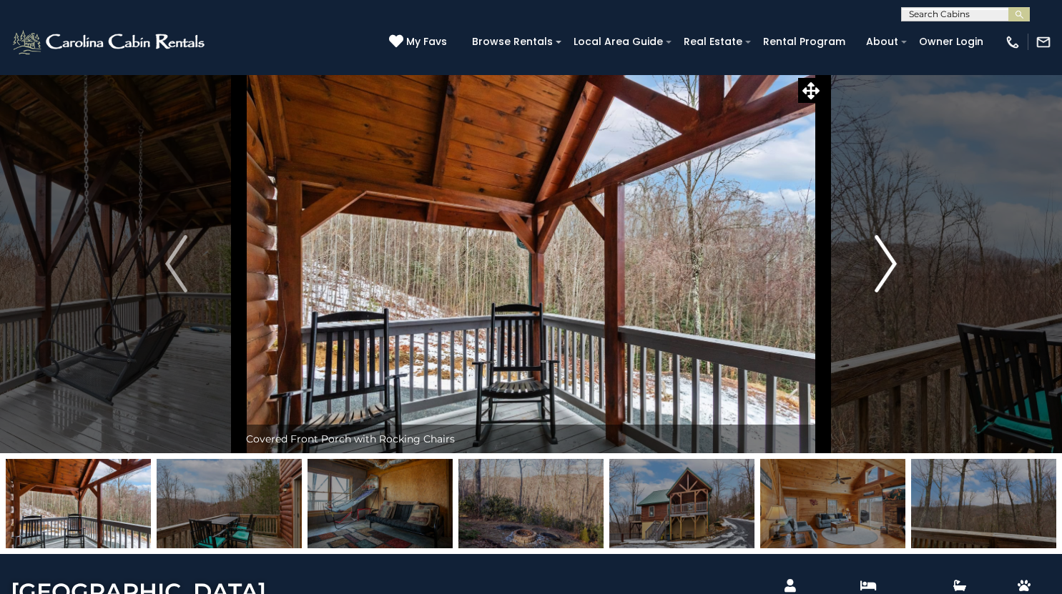
click at [869, 272] on button "Next" at bounding box center [885, 263] width 125 height 379
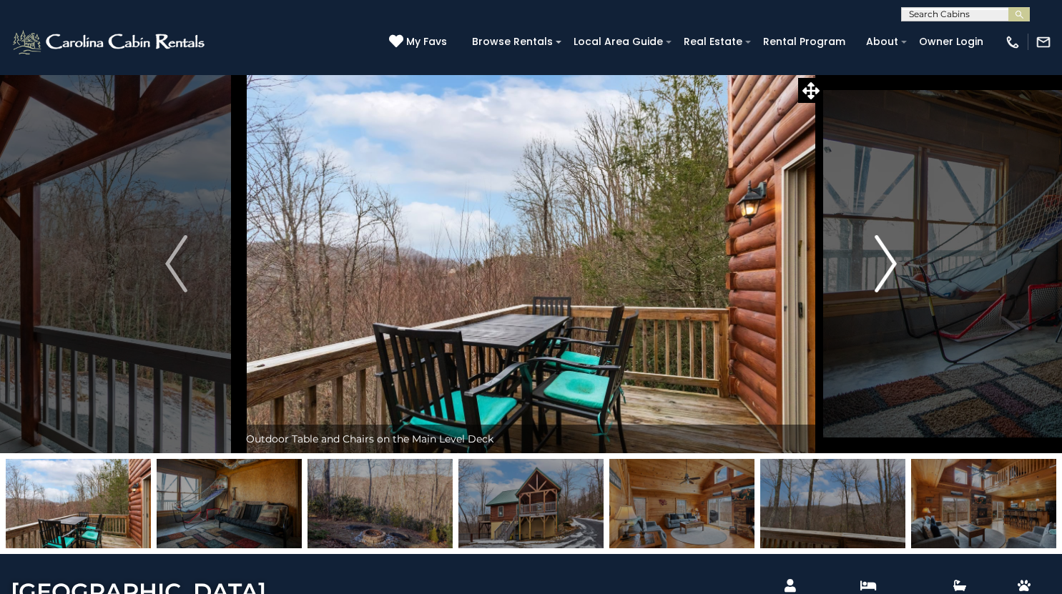
click at [869, 272] on button "Next" at bounding box center [885, 263] width 125 height 379
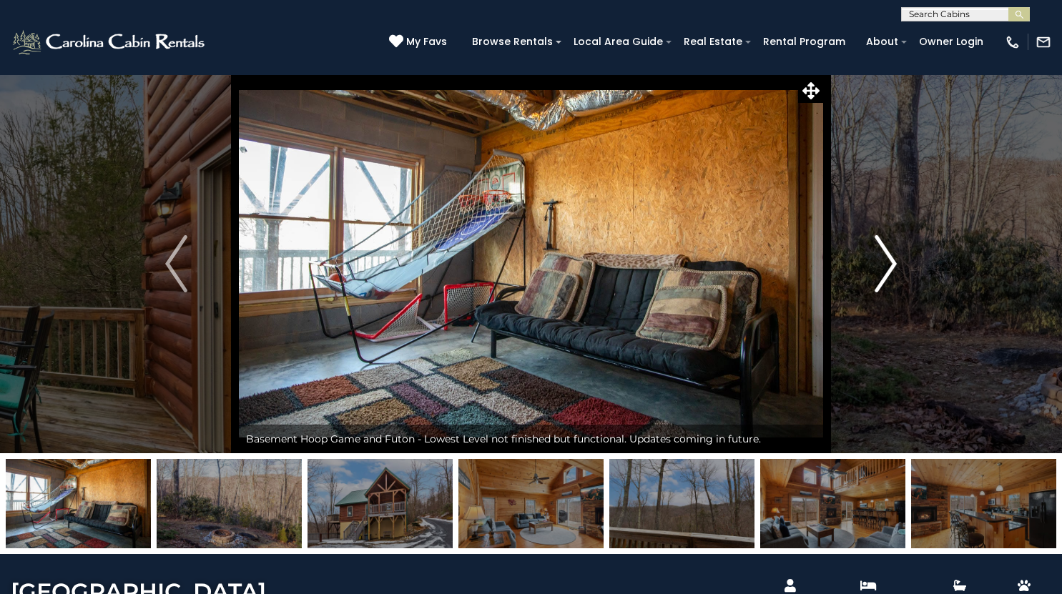
click at [869, 272] on button "Next" at bounding box center [885, 263] width 125 height 379
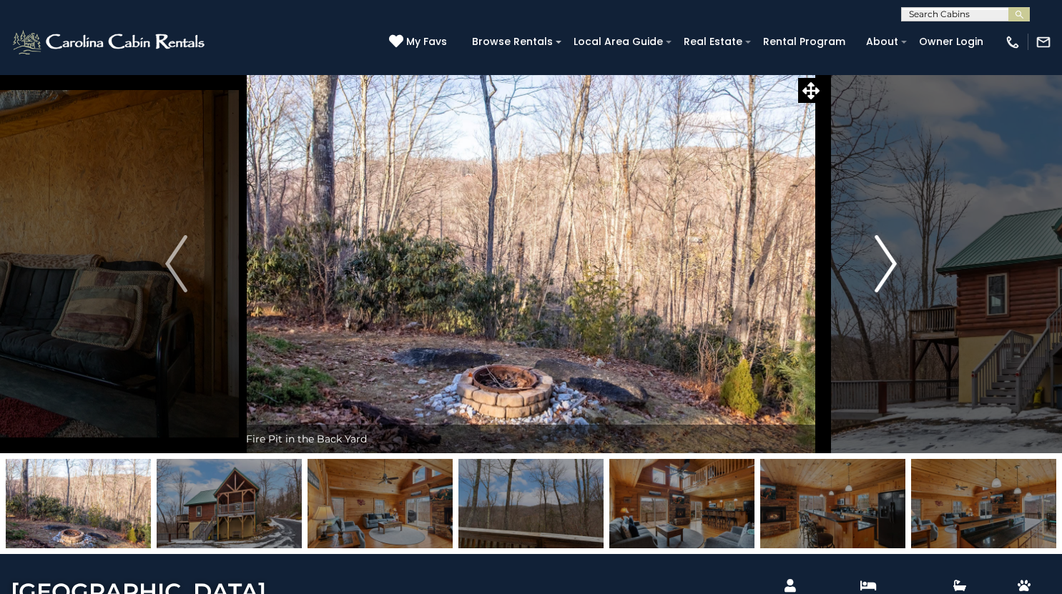
click at [869, 272] on button "Next" at bounding box center [885, 263] width 125 height 379
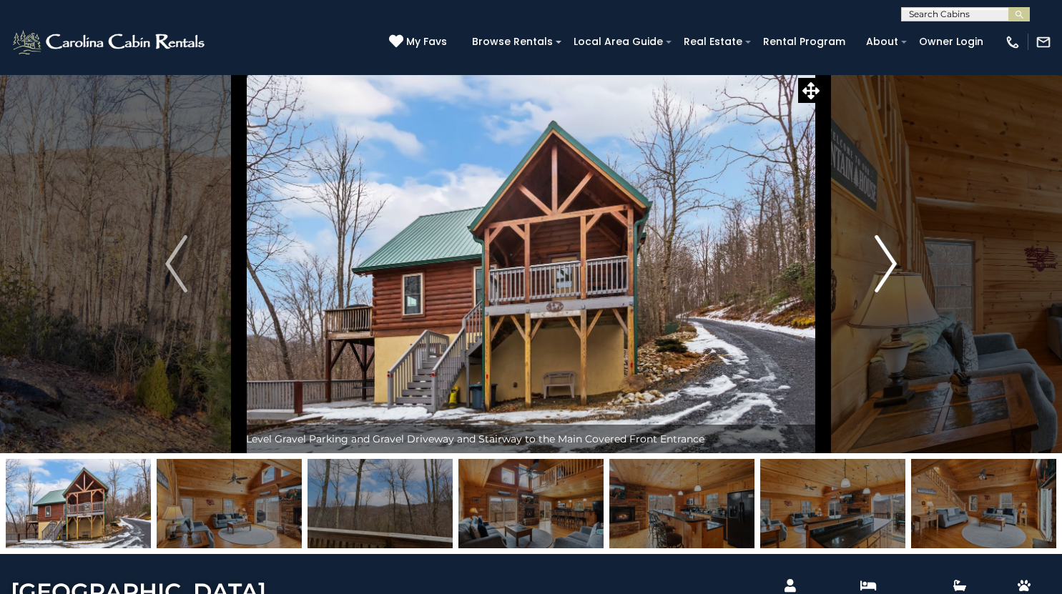
click at [869, 272] on button "Next" at bounding box center [885, 263] width 125 height 379
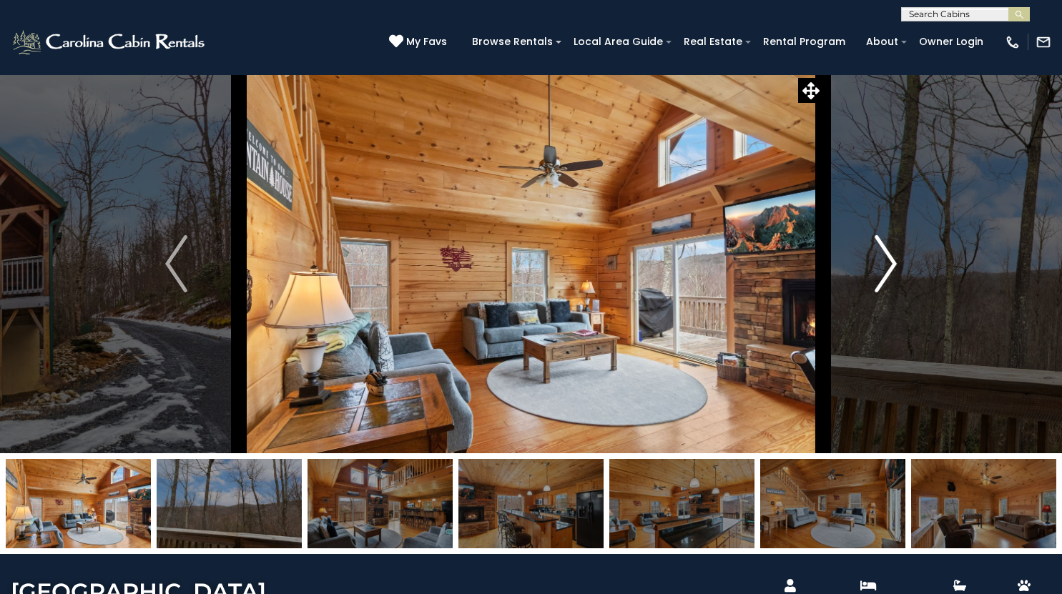
click at [869, 272] on button "Next" at bounding box center [885, 263] width 125 height 379
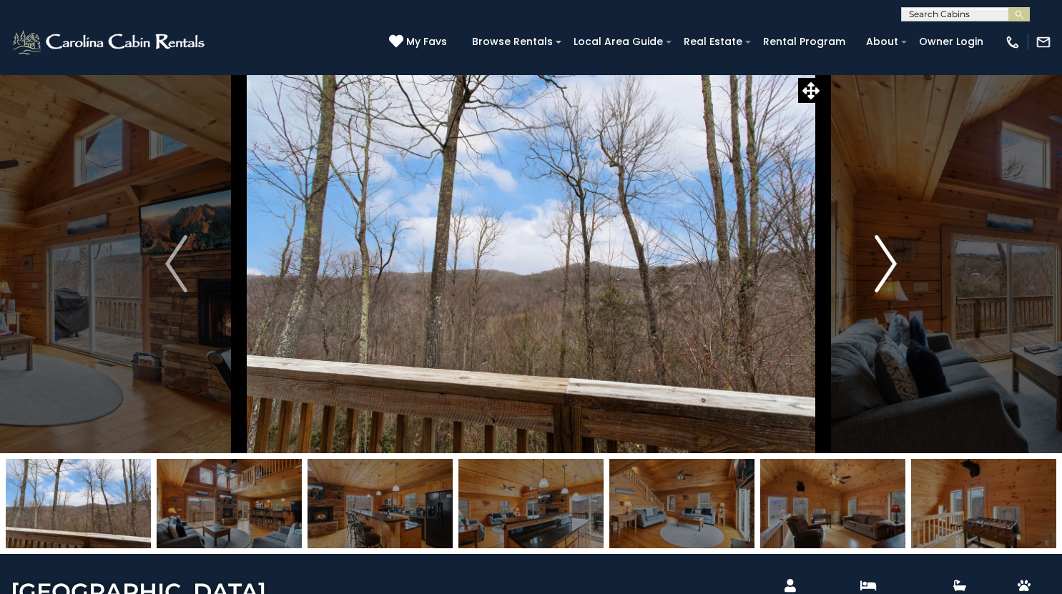
click at [869, 272] on button "Next" at bounding box center [885, 263] width 125 height 379
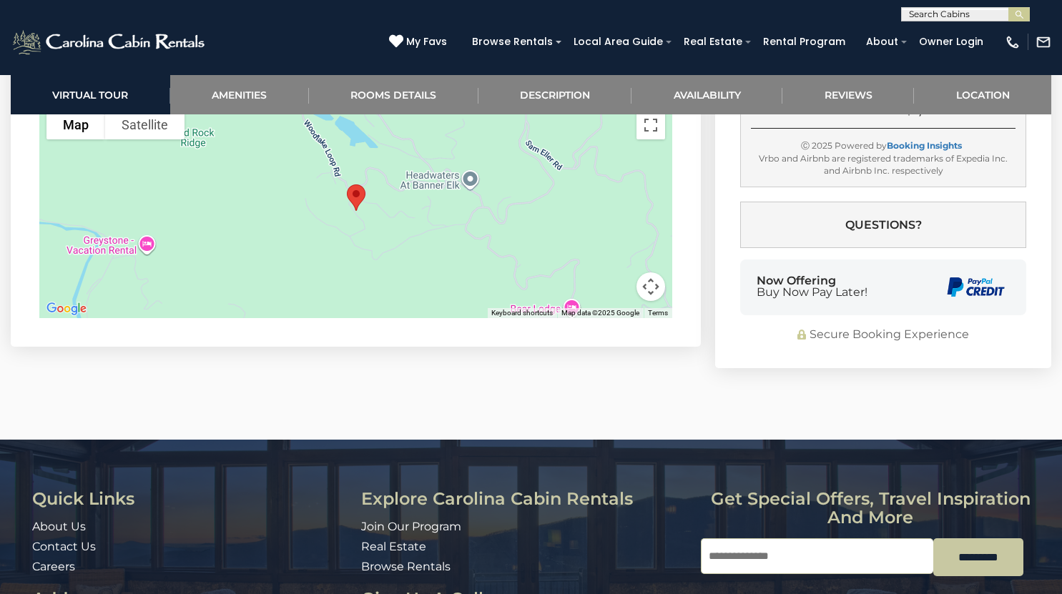
scroll to position [2995, 0]
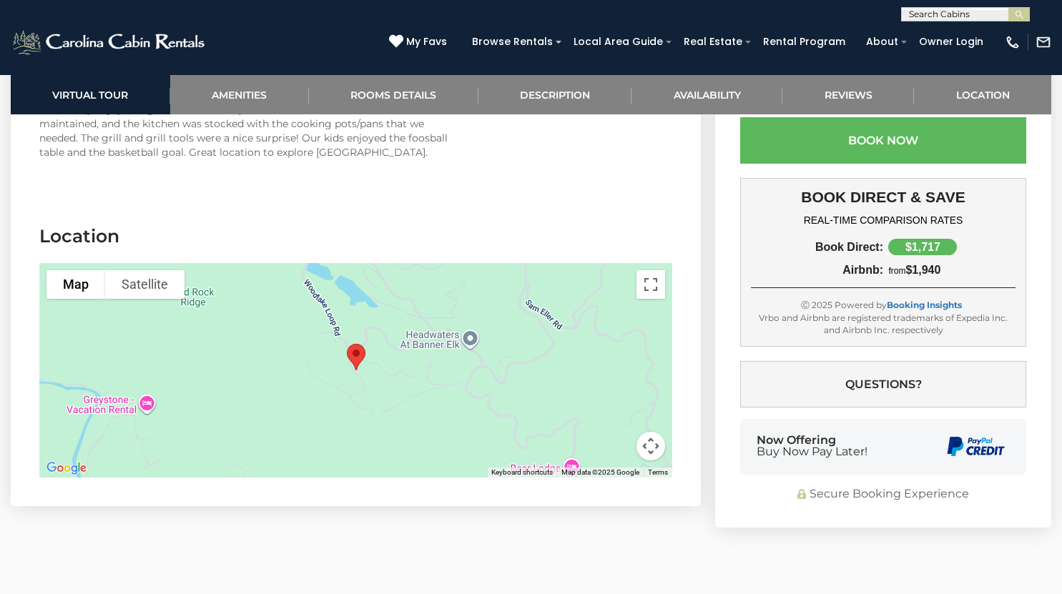
click at [656, 432] on button "Map camera controls" at bounding box center [650, 446] width 29 height 29
click at [658, 270] on button "Toggle fullscreen view" at bounding box center [650, 284] width 29 height 29
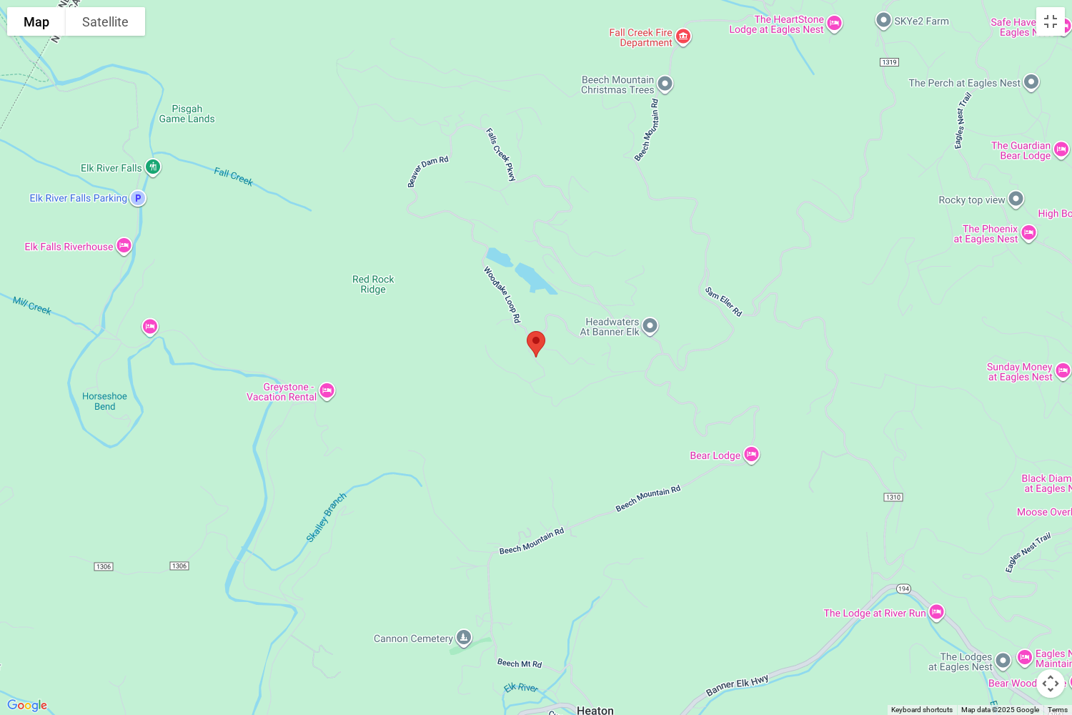
click at [1049, 593] on button "Map camera controls" at bounding box center [1051, 683] width 29 height 29
click at [1020, 593] on button "Zoom out" at bounding box center [1015, 683] width 29 height 29
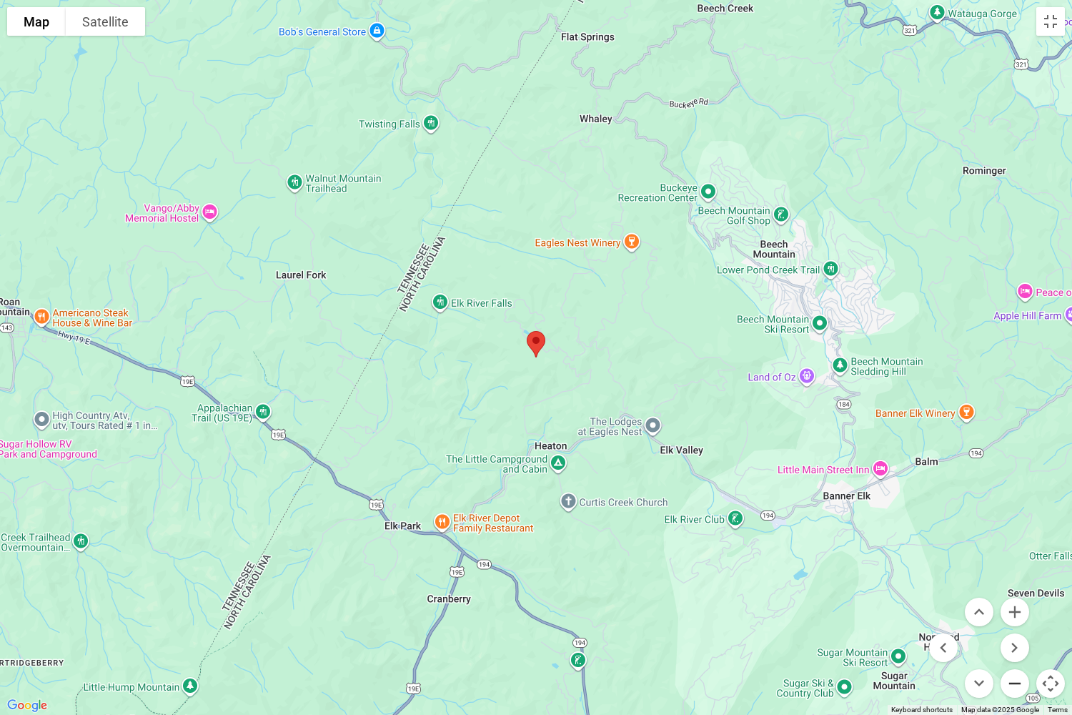
click at [1020, 593] on button "Zoom out" at bounding box center [1015, 683] width 29 height 29
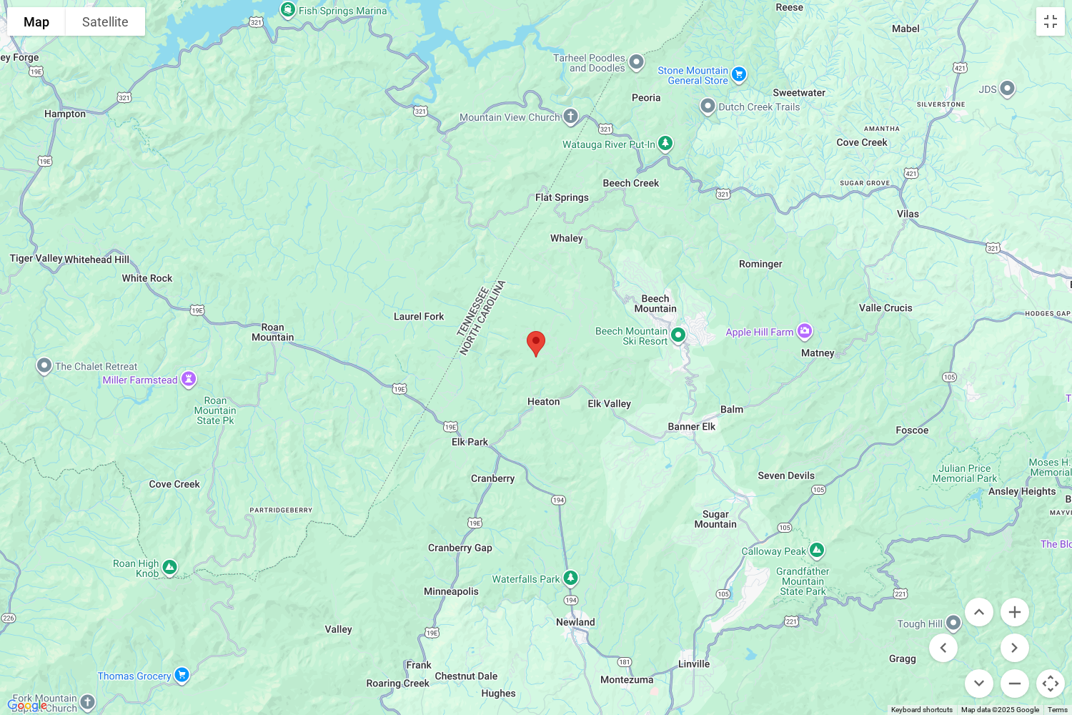
click at [533, 68] on div at bounding box center [536, 357] width 1072 height 715
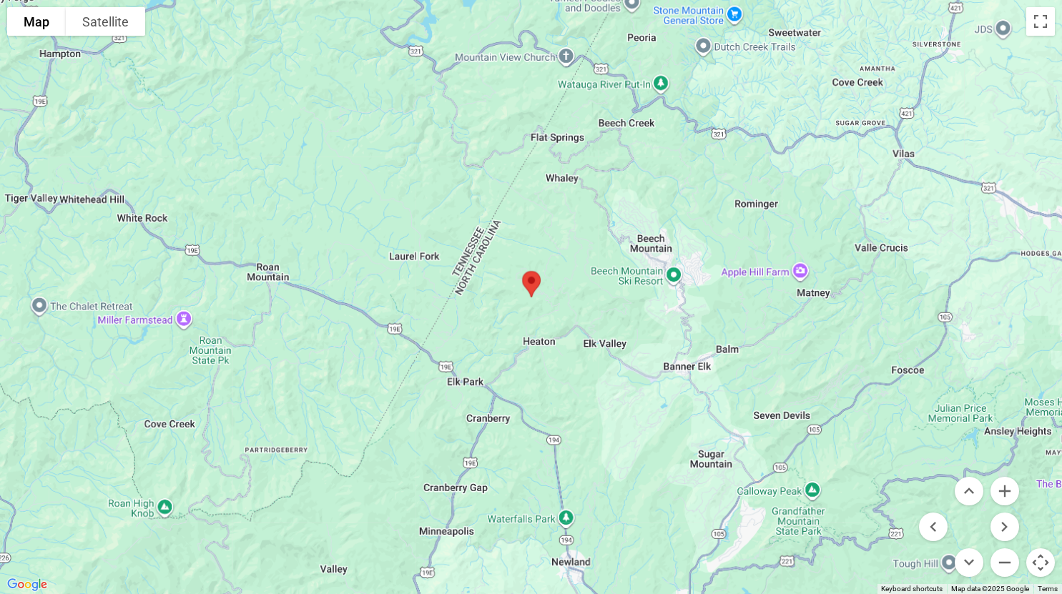
scroll to position [2524, 0]
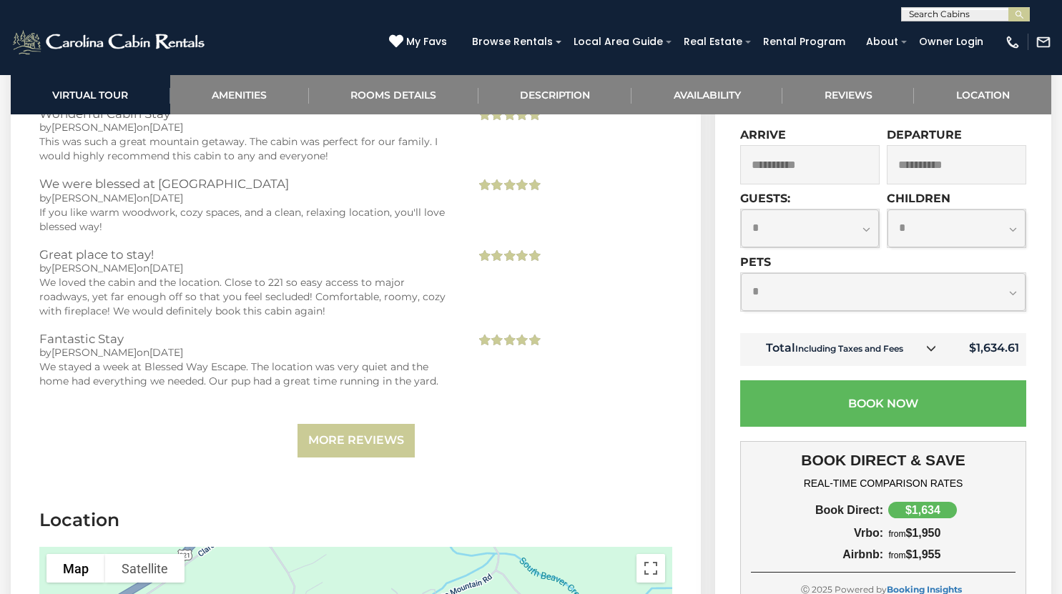
scroll to position [2883, 0]
click at [367, 445] on link "More Reviews" at bounding box center [355, 440] width 117 height 34
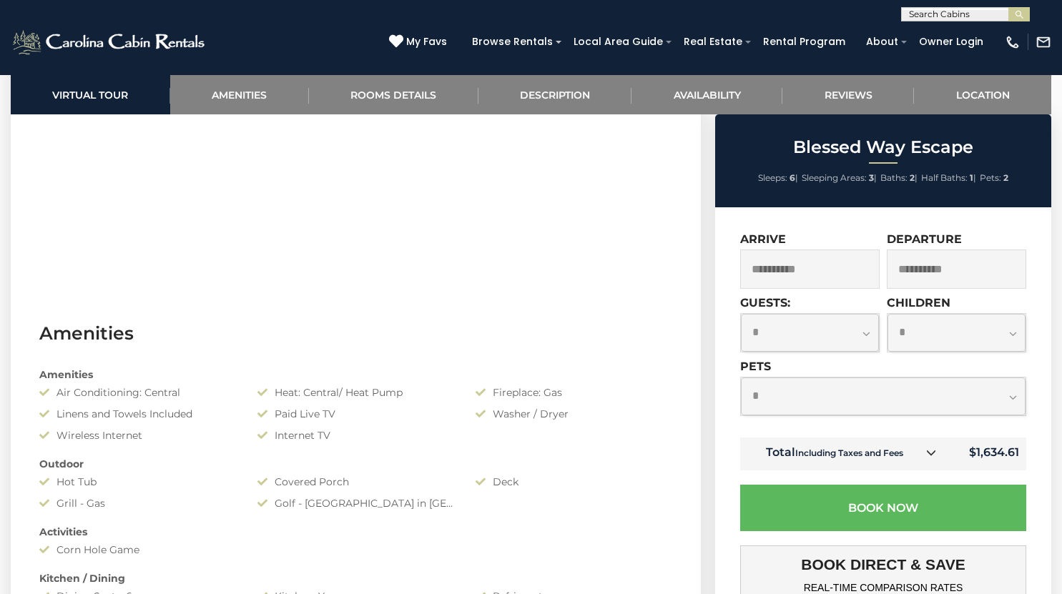
scroll to position [831, 0]
drag, startPoint x: 593, startPoint y: 485, endPoint x: 644, endPoint y: 538, distance: 74.3
click at [644, 538] on div "Amenities Air Conditioning: Central Heat: Central/ Heat Pump Fireplace: Gas Lin…" at bounding box center [356, 576] width 654 height 433
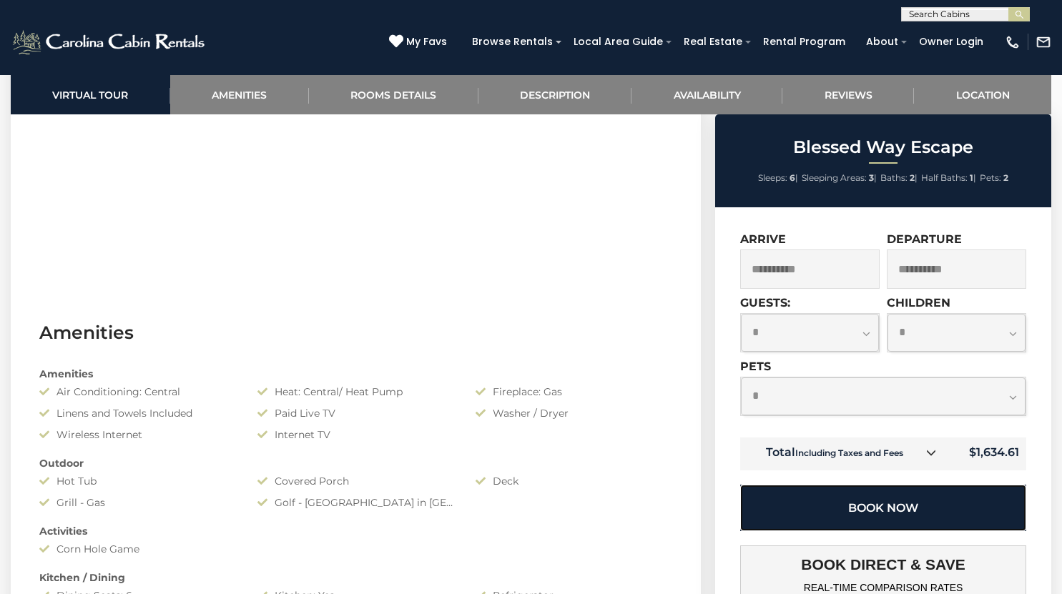
click at [816, 503] on button "Book Now" at bounding box center [883, 508] width 286 height 46
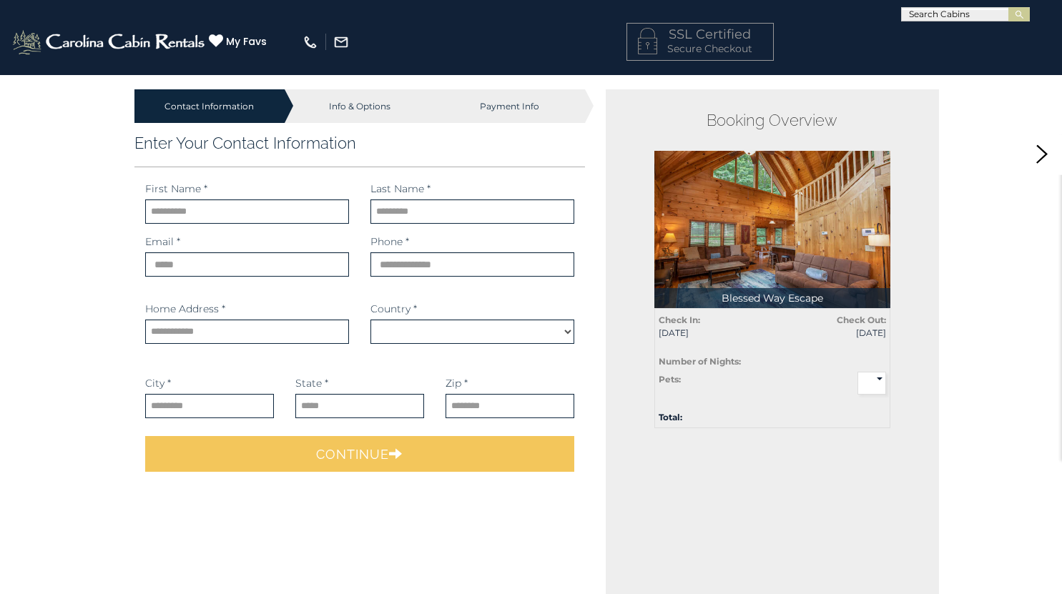
select select "*********"
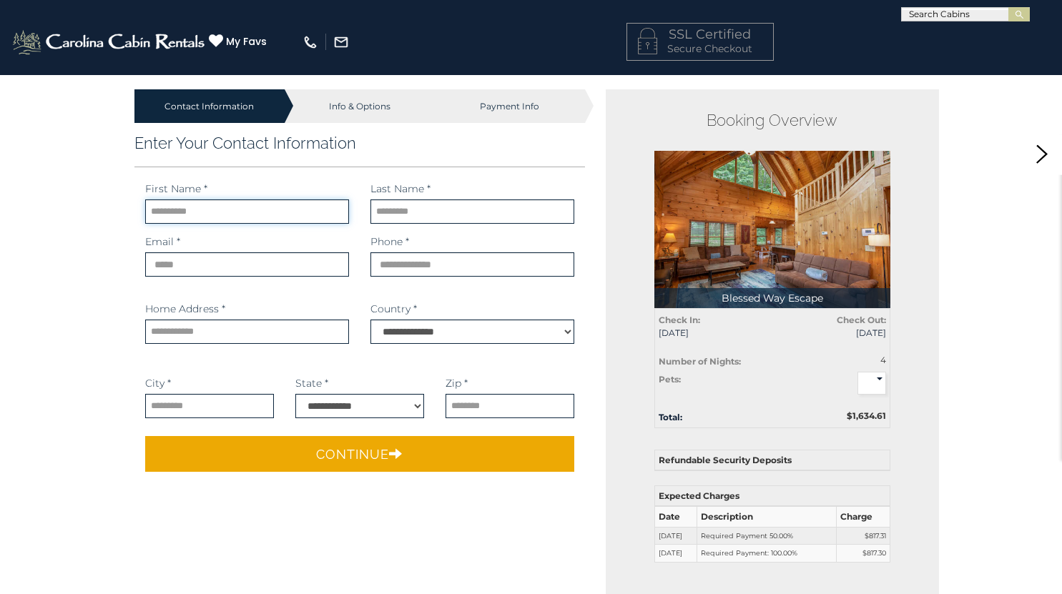
click at [229, 209] on input "text" at bounding box center [247, 211] width 204 height 24
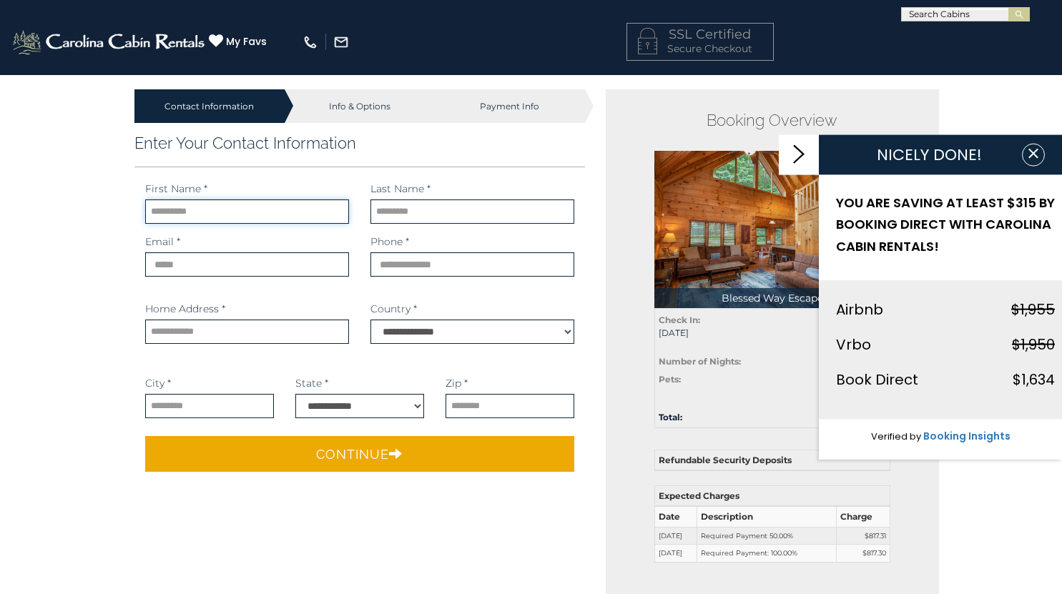
type input "*****"
type input "**********"
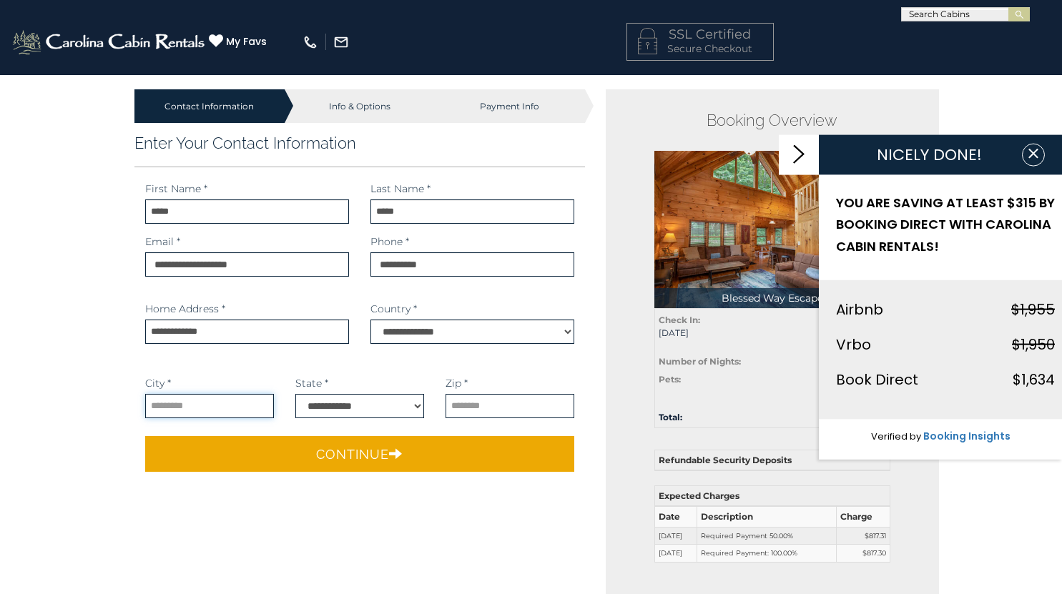
type input "********"
select select "**"
type input "**********"
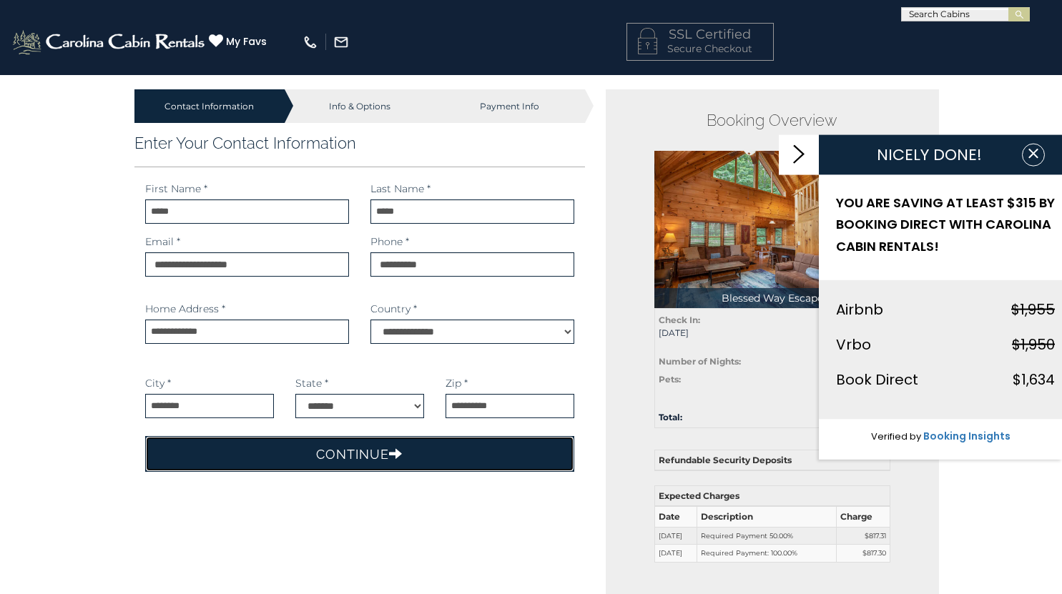
click at [439, 466] on button "Continue" at bounding box center [360, 454] width 430 height 36
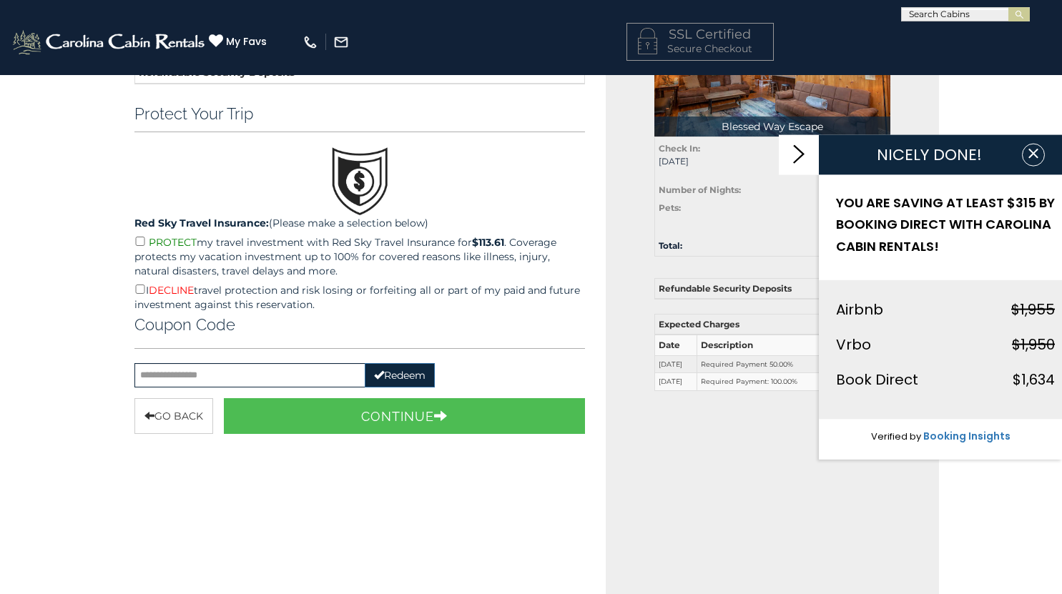
scroll to position [172, 0]
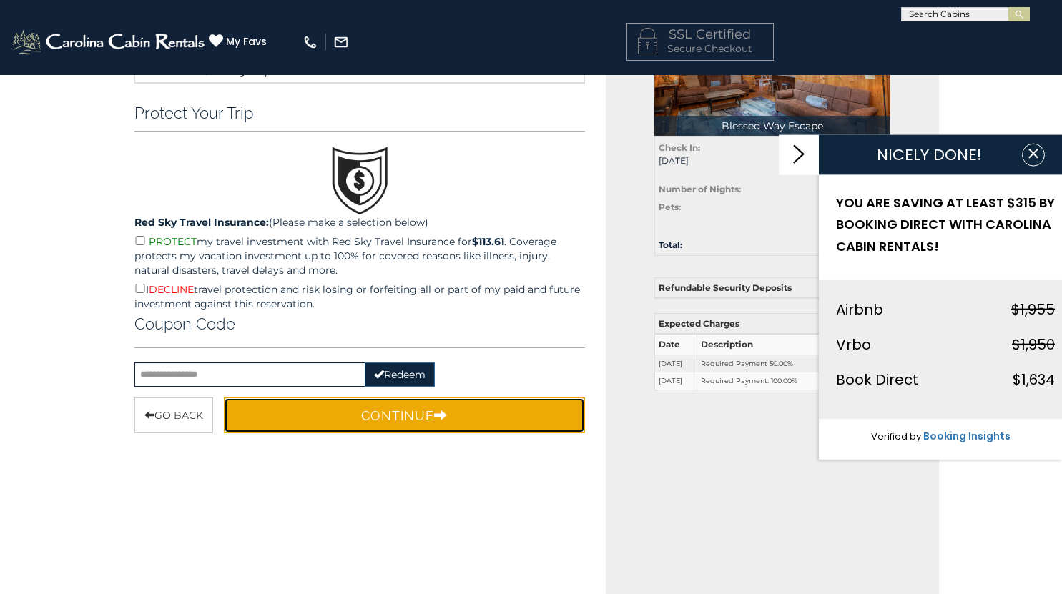
click at [385, 401] on button "Continue" at bounding box center [405, 415] width 362 height 36
click at [382, 420] on button "Continue" at bounding box center [405, 415] width 362 height 36
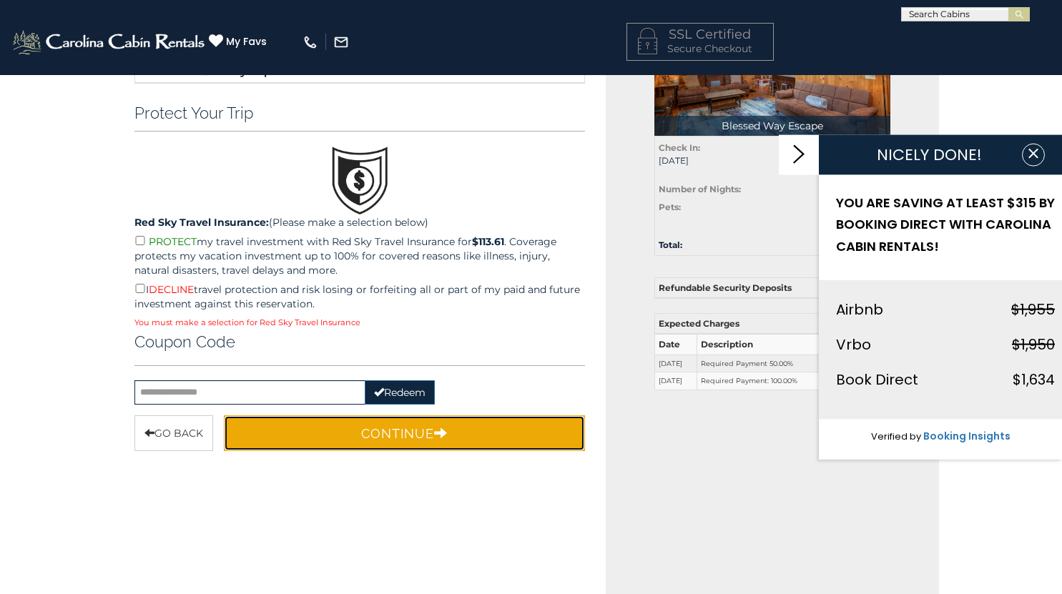
click at [380, 430] on button "Continue" at bounding box center [405, 433] width 362 height 36
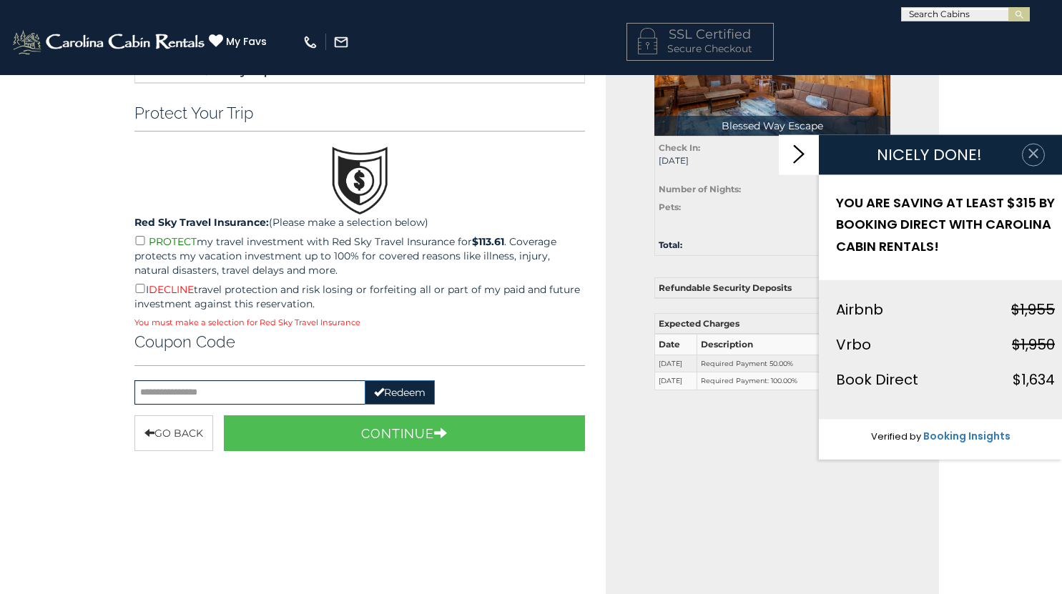
click at [1032, 154] on icon "button" at bounding box center [1032, 153] width 9 height 9
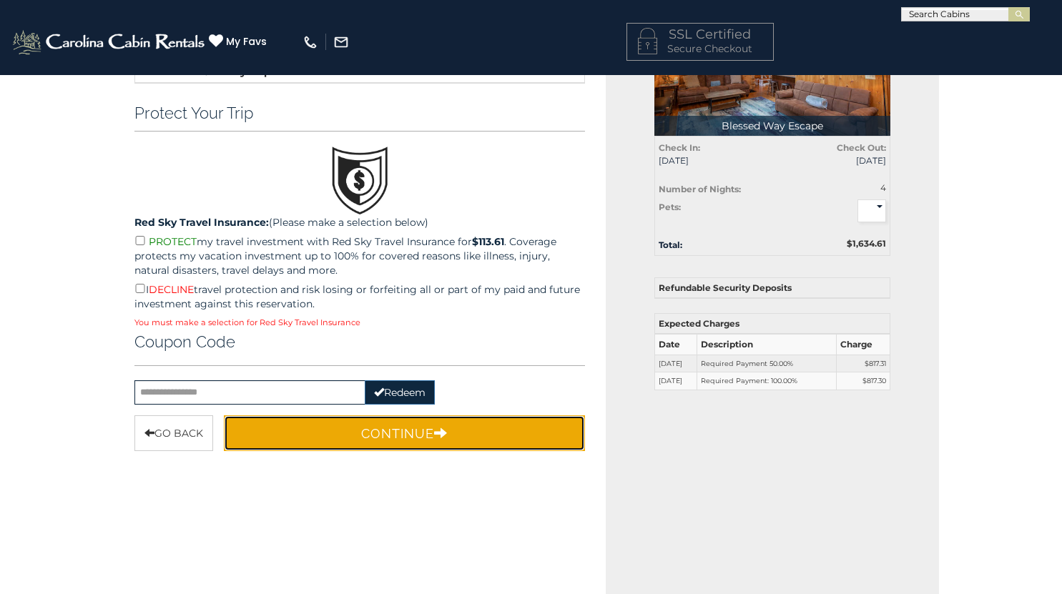
click at [500, 429] on button "Continue" at bounding box center [405, 433] width 362 height 36
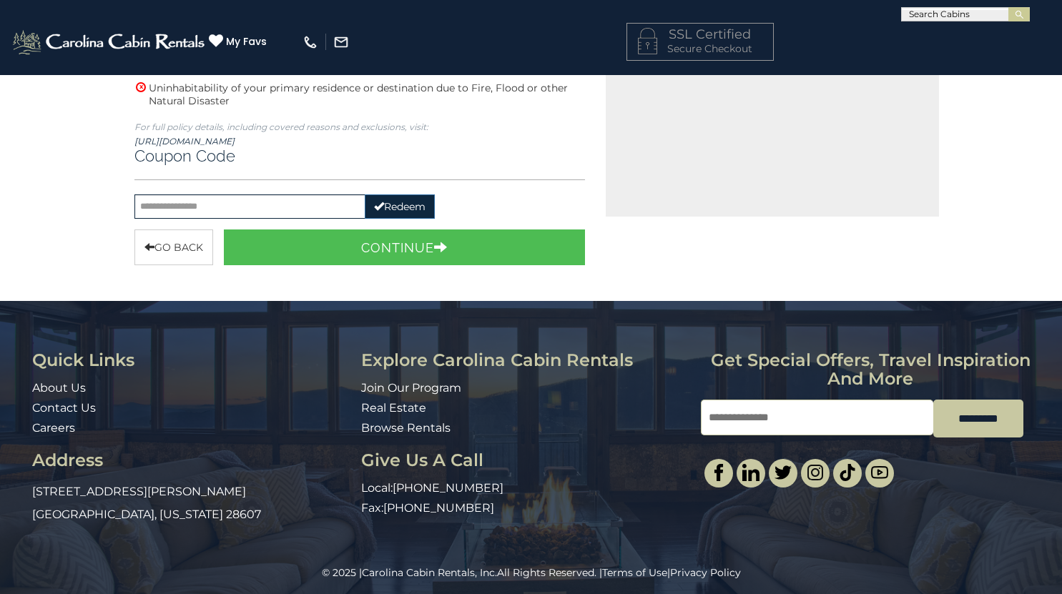
scroll to position [0, 0]
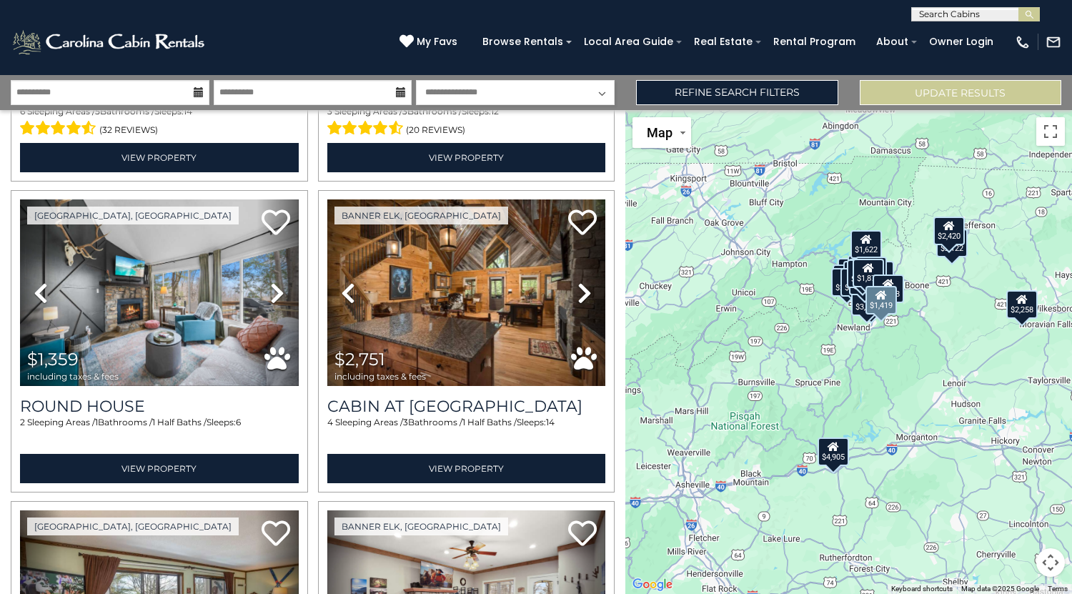
scroll to position [4273, 0]
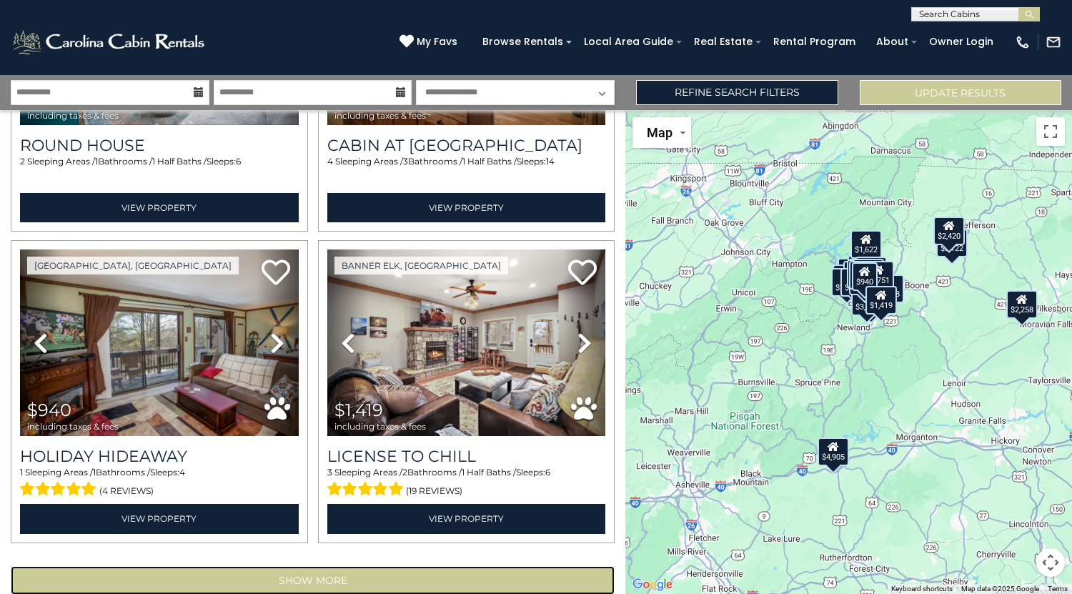
click at [267, 566] on button "Show More" at bounding box center [313, 580] width 604 height 29
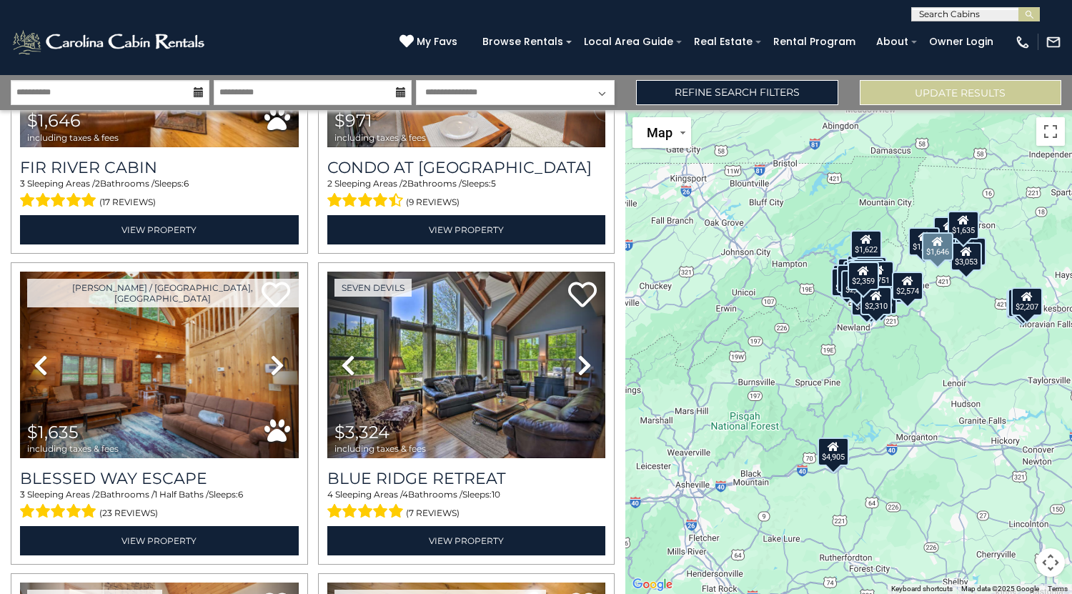
scroll to position [6741, 0]
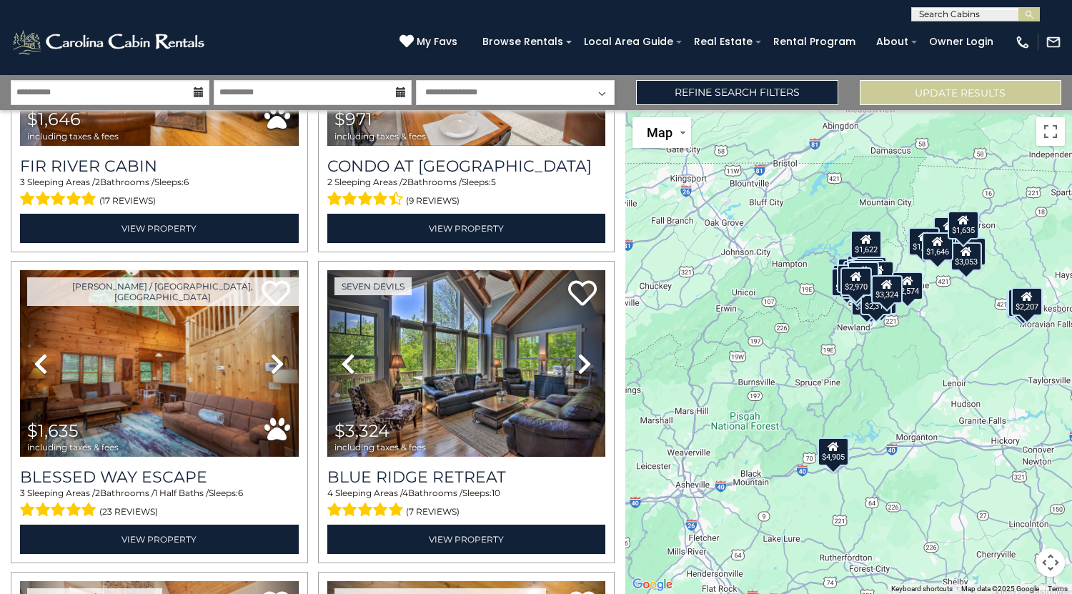
click at [963, 231] on div "$1,635" at bounding box center [962, 225] width 31 height 29
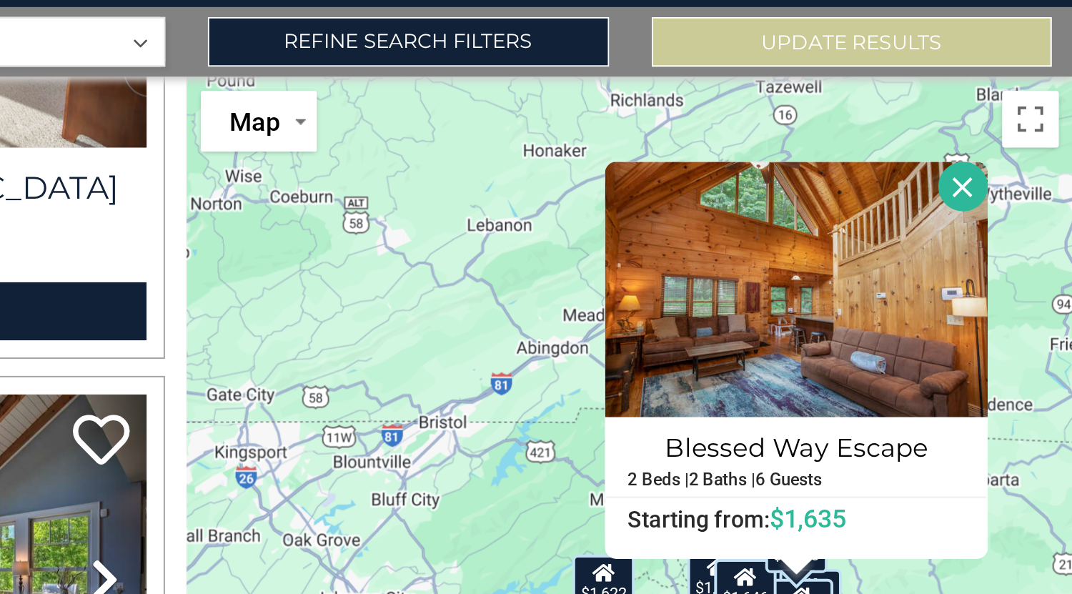
click at [1012, 174] on button "Close" at bounding box center [1016, 165] width 25 height 25
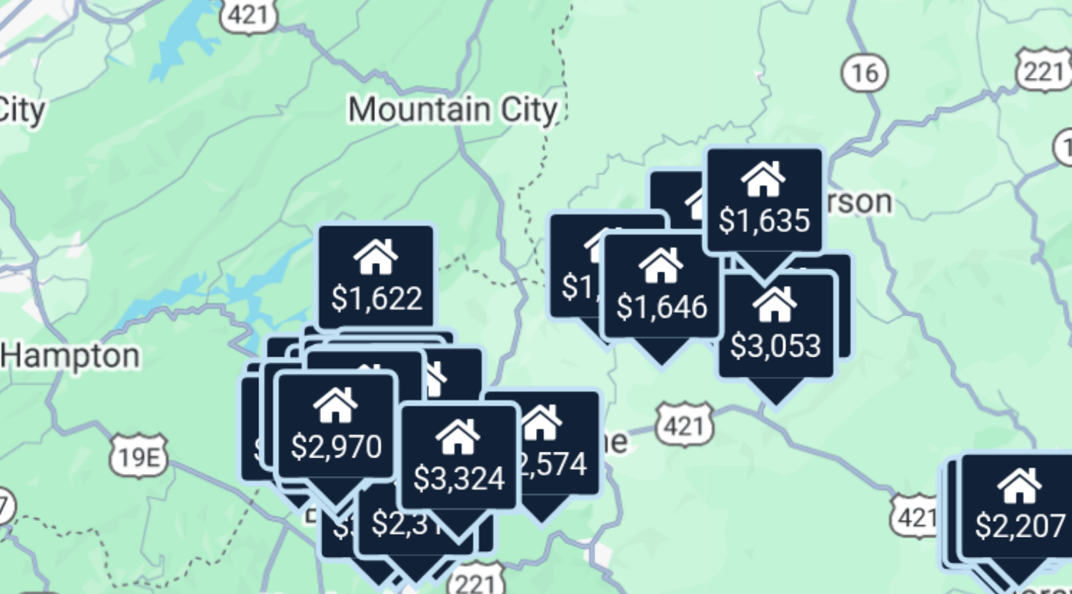
click at [931, 357] on div "$1,635" at bounding box center [936, 349] width 31 height 29
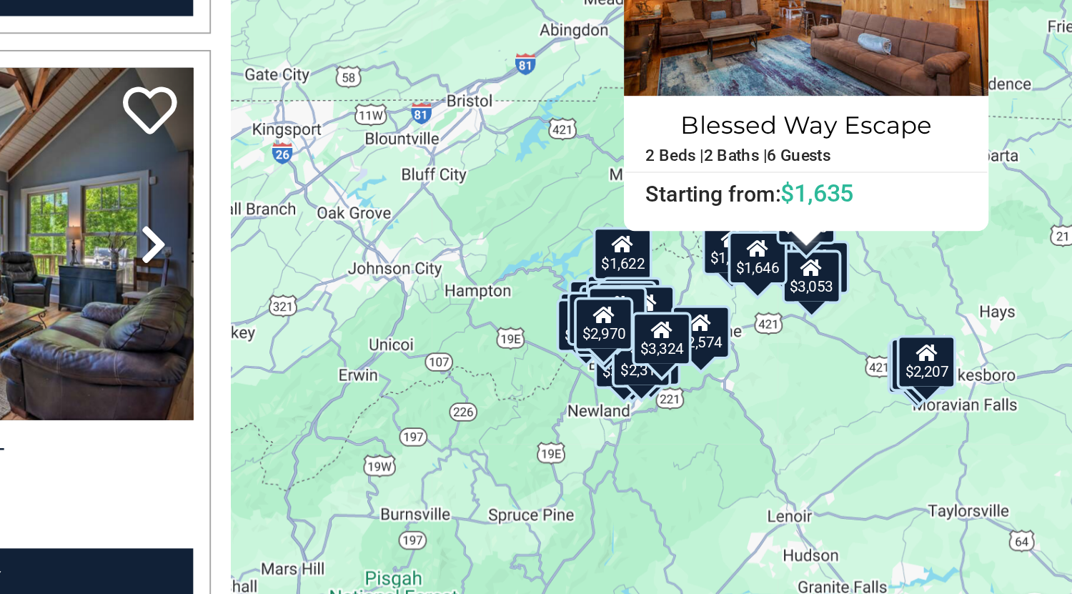
click at [934, 385] on div "$3,053" at bounding box center [931, 381] width 31 height 29
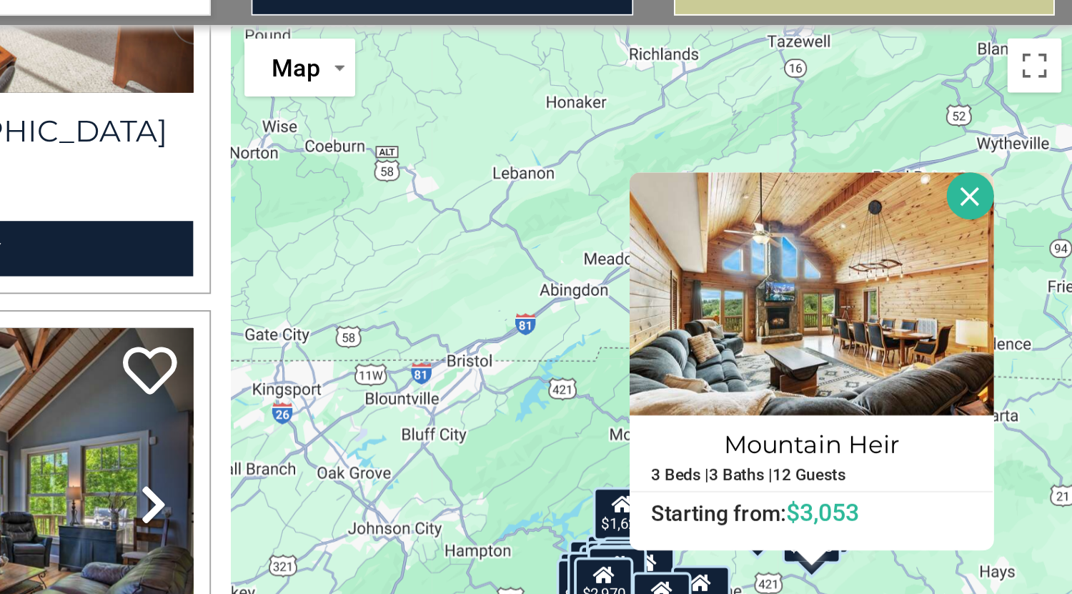
click at [1015, 199] on button "Close" at bounding box center [1016, 200] width 25 height 25
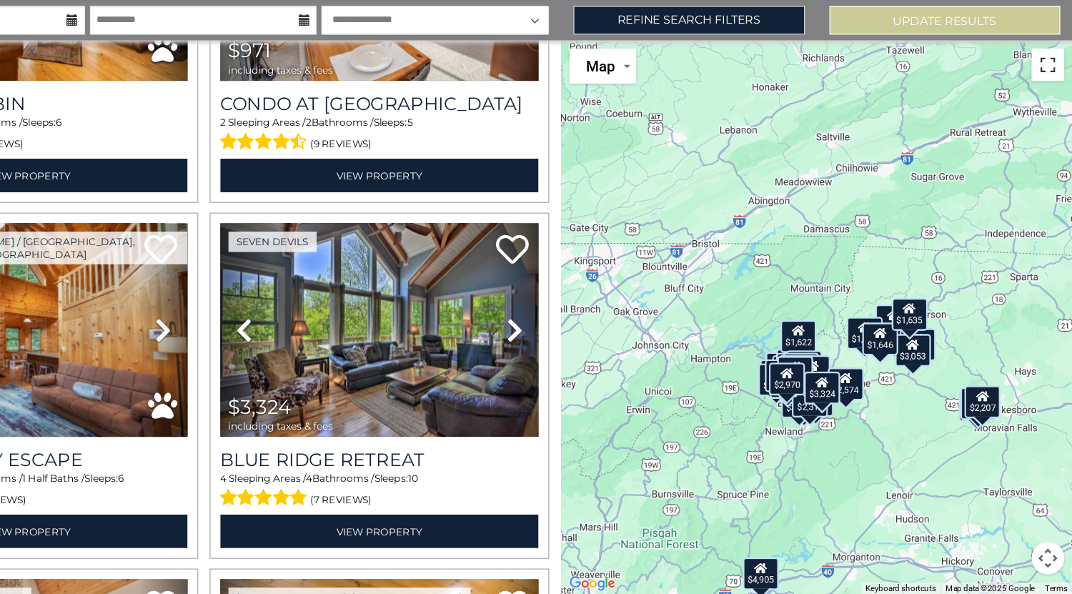
click at [1051, 131] on button "Toggle fullscreen view" at bounding box center [1051, 131] width 29 height 29
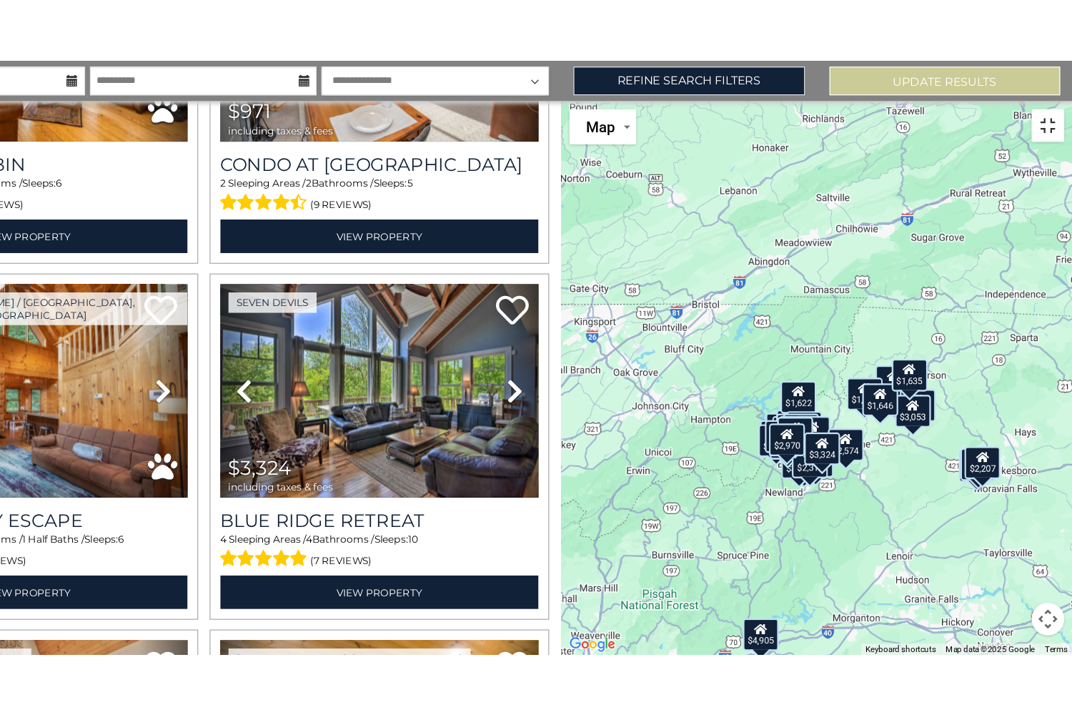
scroll to position [0, 0]
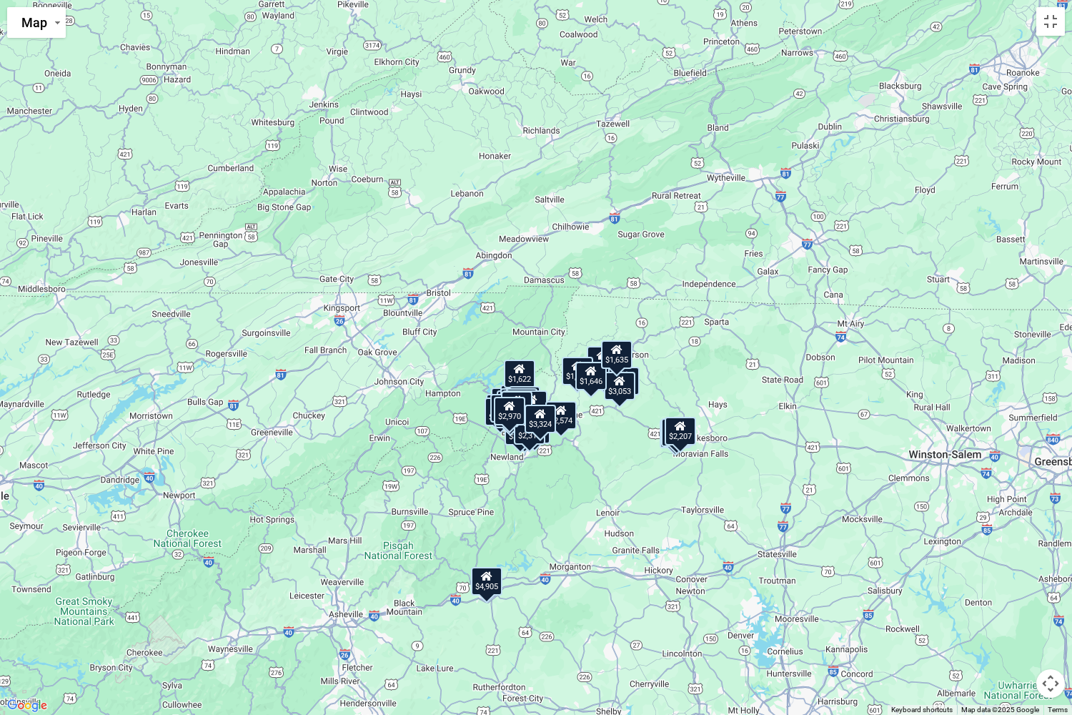
click at [1047, 593] on button "Map camera controls" at bounding box center [1051, 683] width 29 height 29
click at [1015, 593] on button "Zoom out" at bounding box center [1015, 683] width 29 height 29
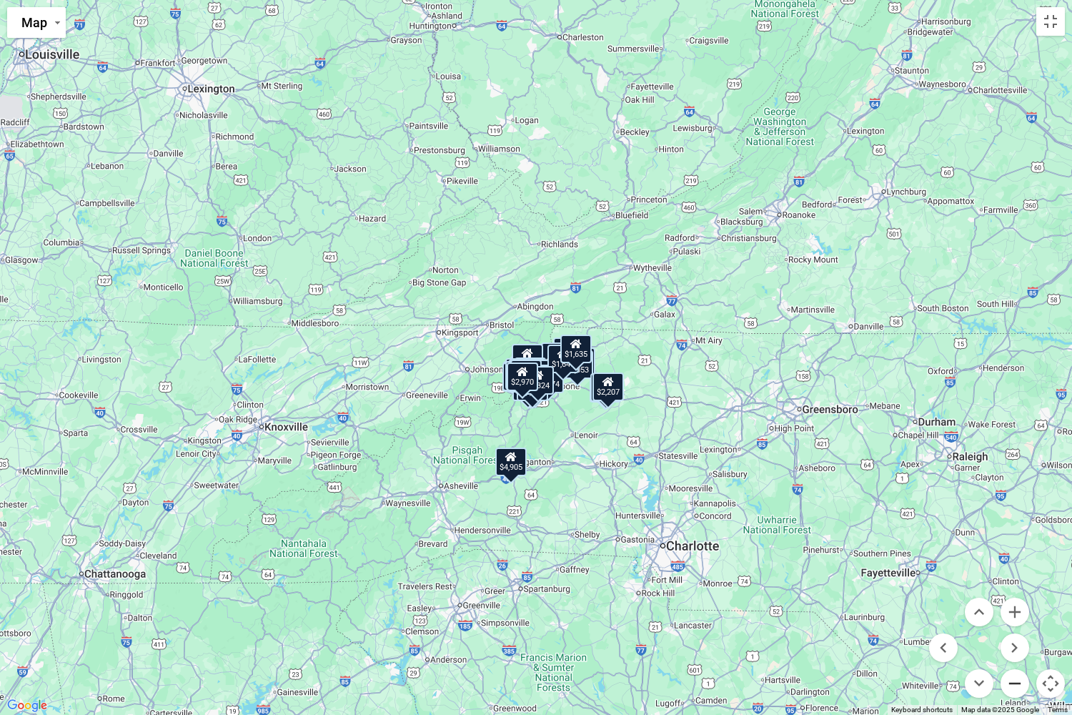
click at [1015, 593] on button "Zoom out" at bounding box center [1015, 683] width 29 height 29
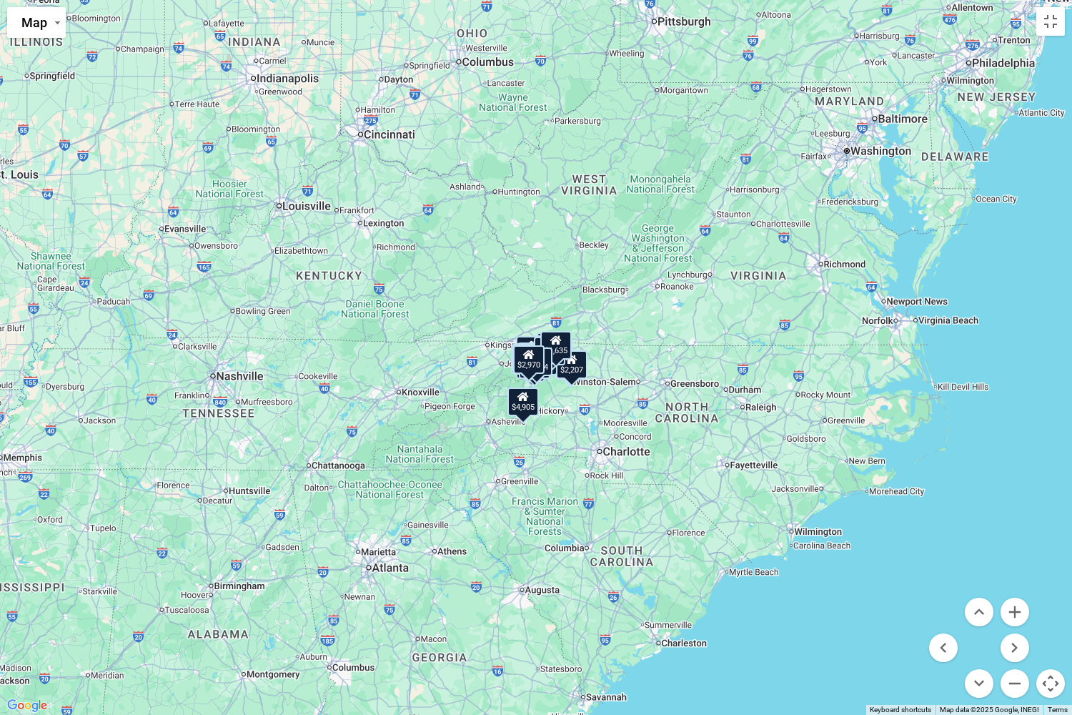
click at [726, 340] on div "$4,905 $3,554 $4,235 $7,339 $1,633 $1,622 $2,780 $3,150 $2,122 $2,174 $1,801 $3…" at bounding box center [536, 357] width 1072 height 715
